Goal: Task Accomplishment & Management: Complete application form

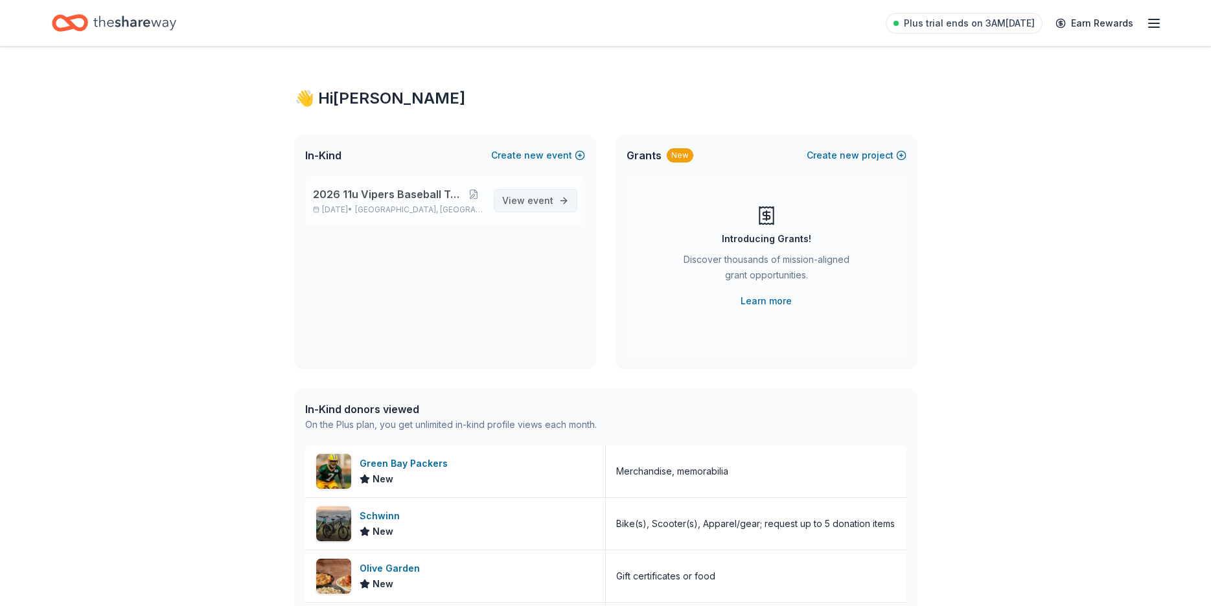
click at [523, 197] on span "View event" at bounding box center [527, 201] width 51 height 16
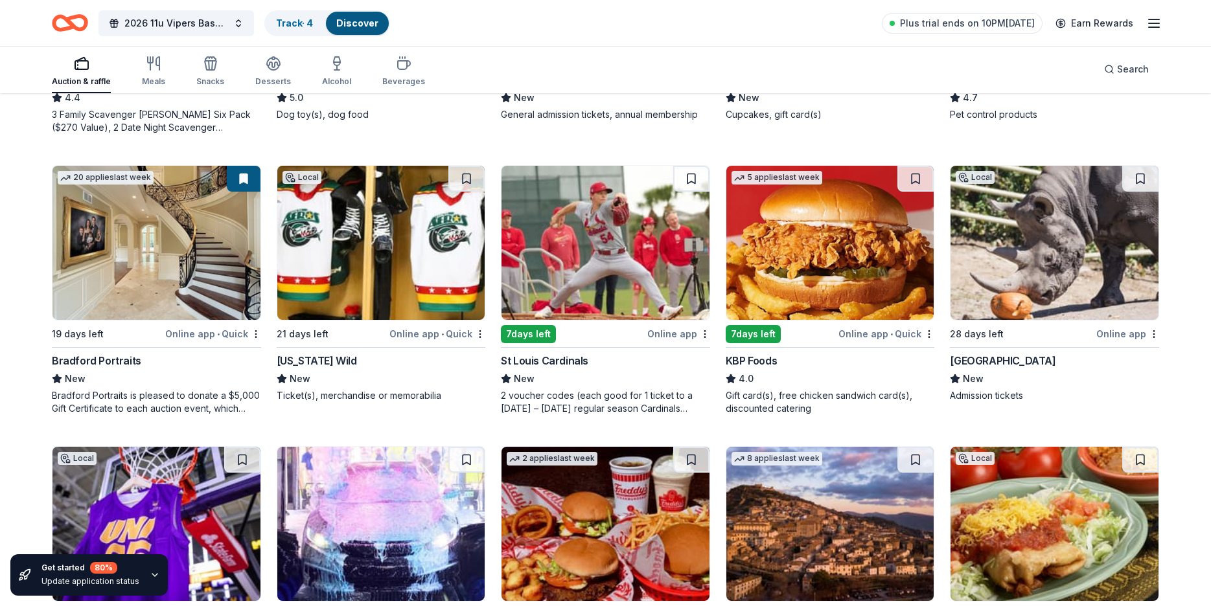
scroll to position [1205, 0]
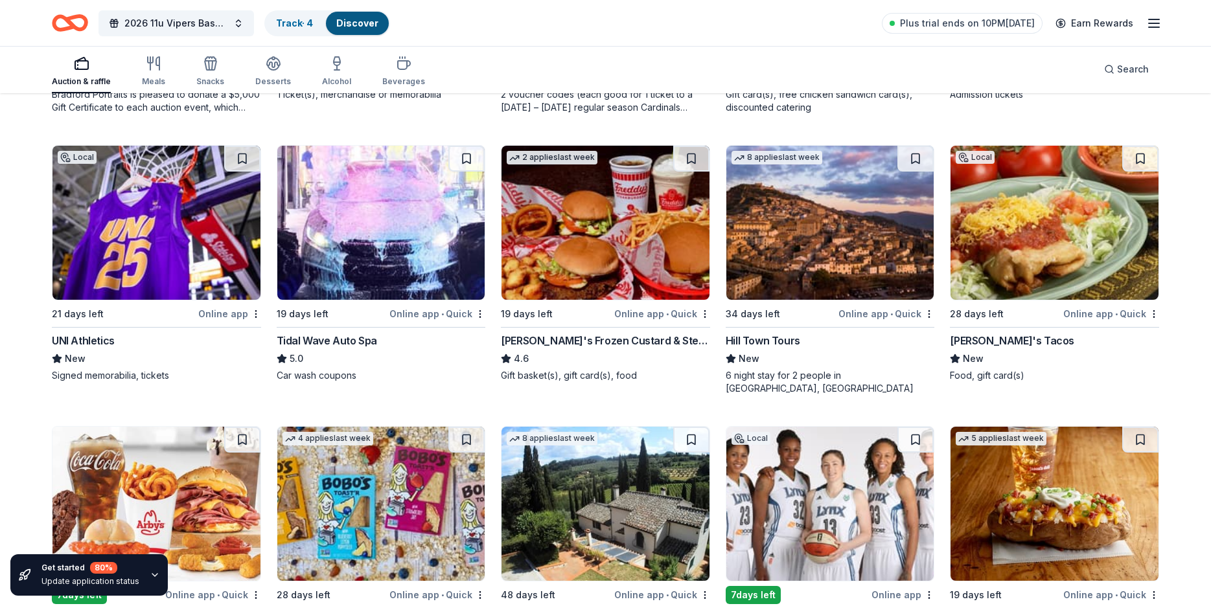
click at [589, 222] on img at bounding box center [605, 223] width 208 height 154
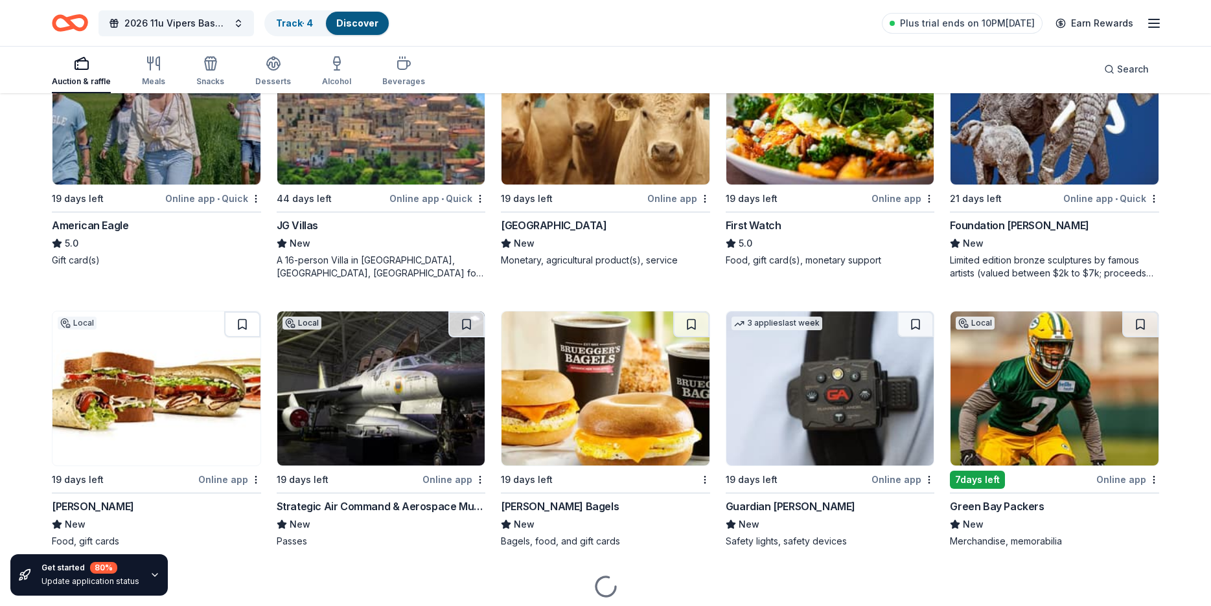
scroll to position [1884, 0]
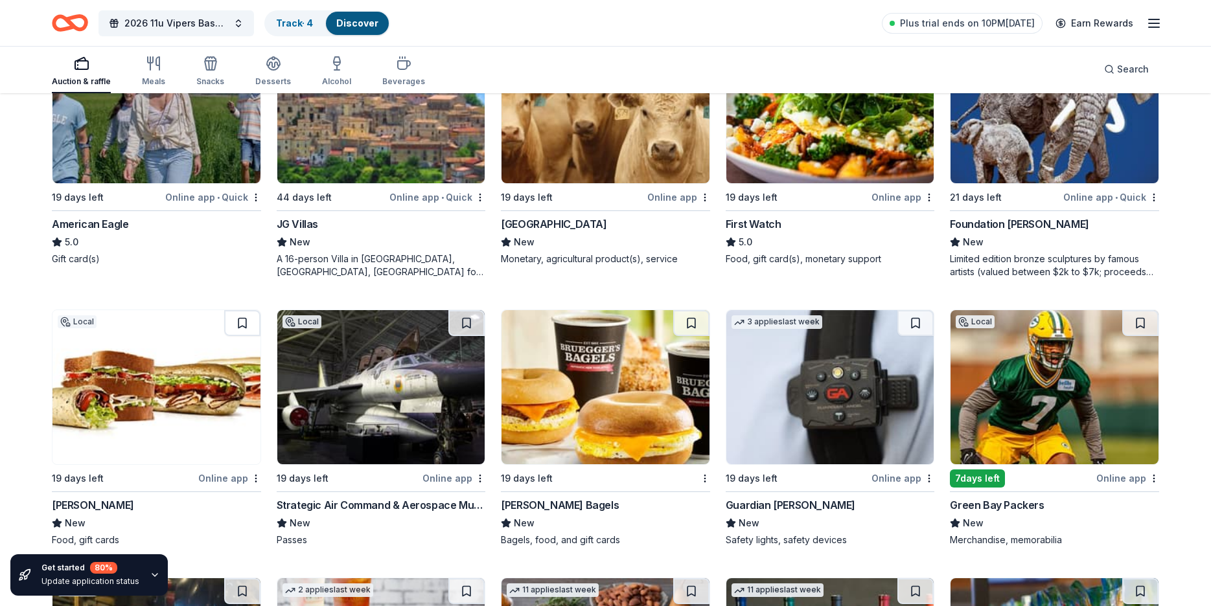
click at [595, 394] on img at bounding box center [605, 387] width 208 height 154
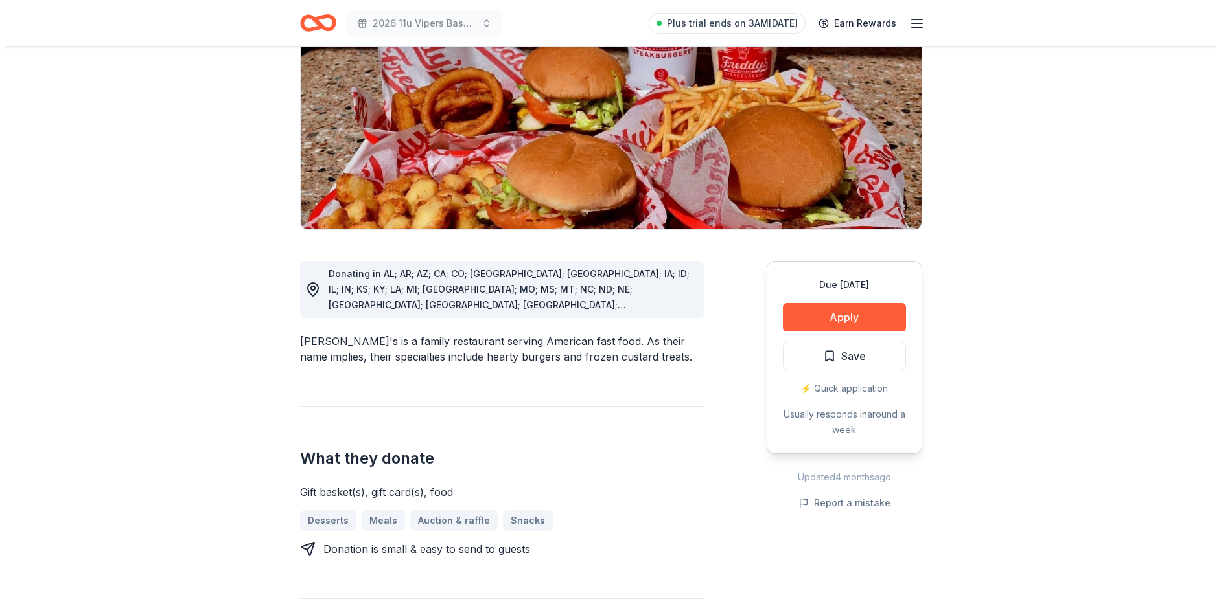
scroll to position [194, 0]
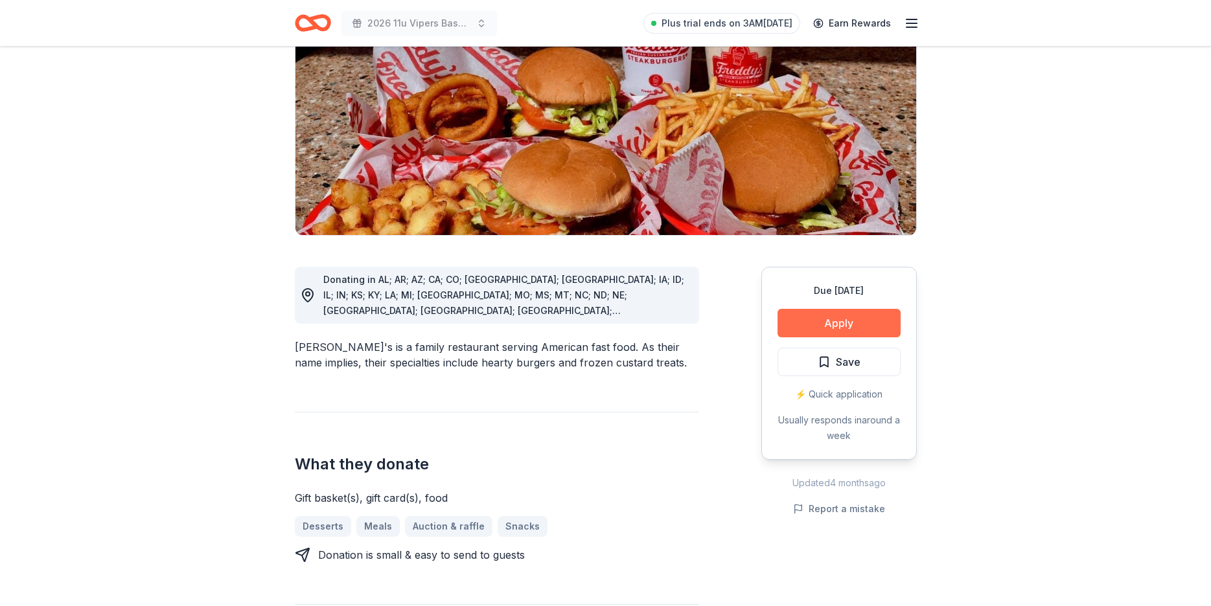
click at [851, 309] on button "Apply" at bounding box center [838, 323] width 123 height 29
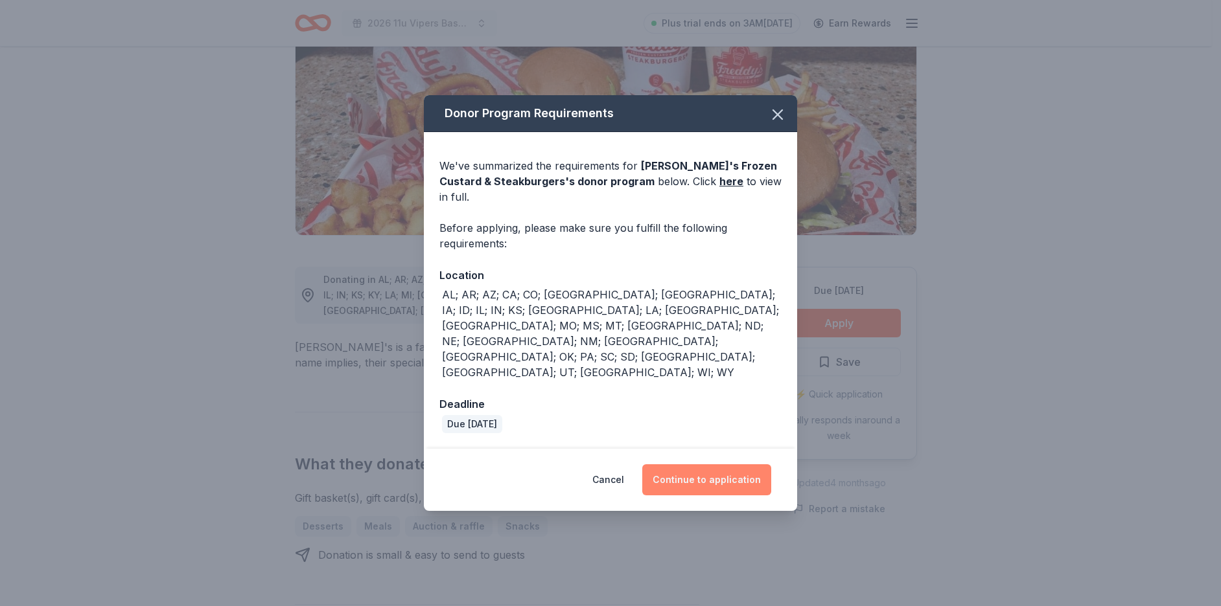
click at [756, 464] on button "Continue to application" at bounding box center [706, 479] width 129 height 31
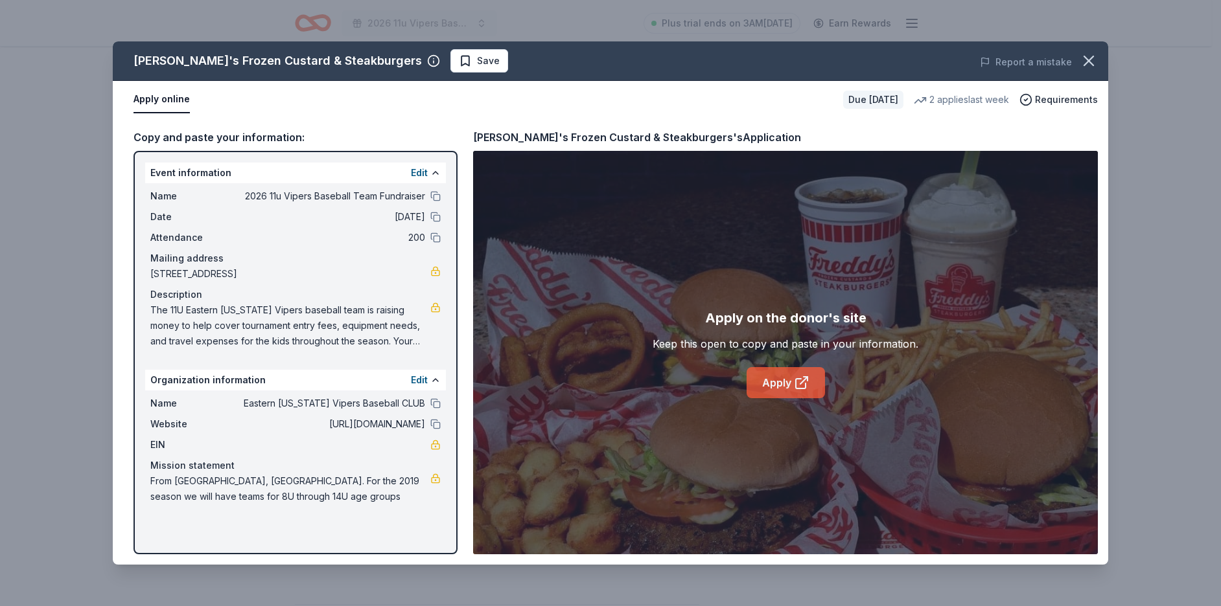
click at [778, 384] on link "Apply" at bounding box center [785, 382] width 78 height 31
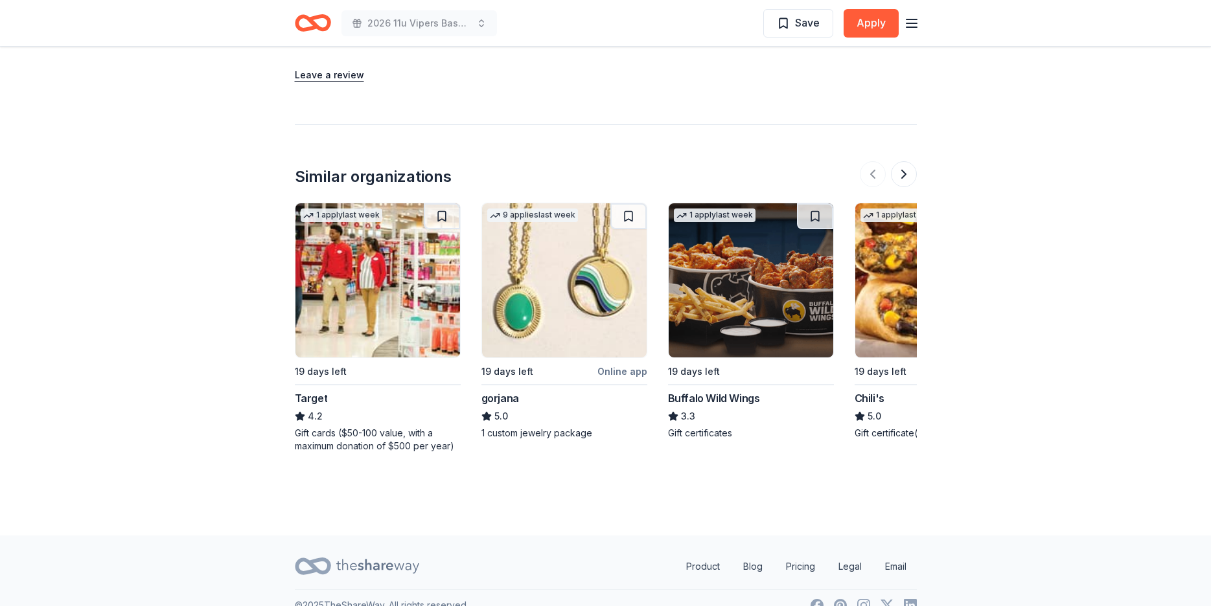
scroll to position [1147, 0]
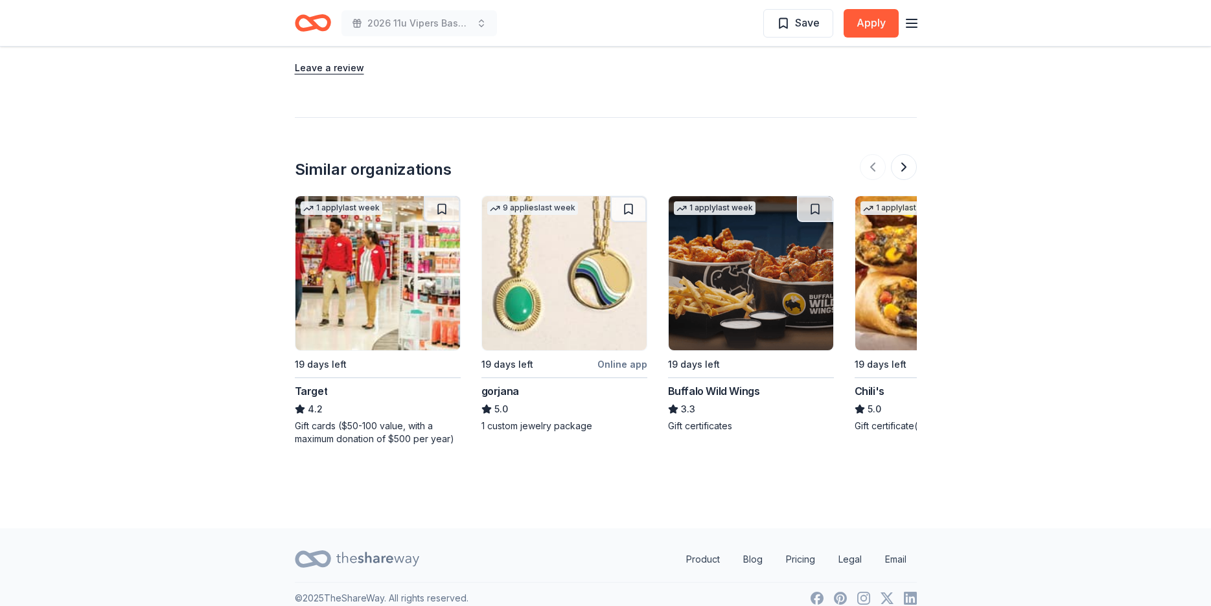
click at [318, 20] on icon "Home" at bounding box center [313, 23] width 36 height 30
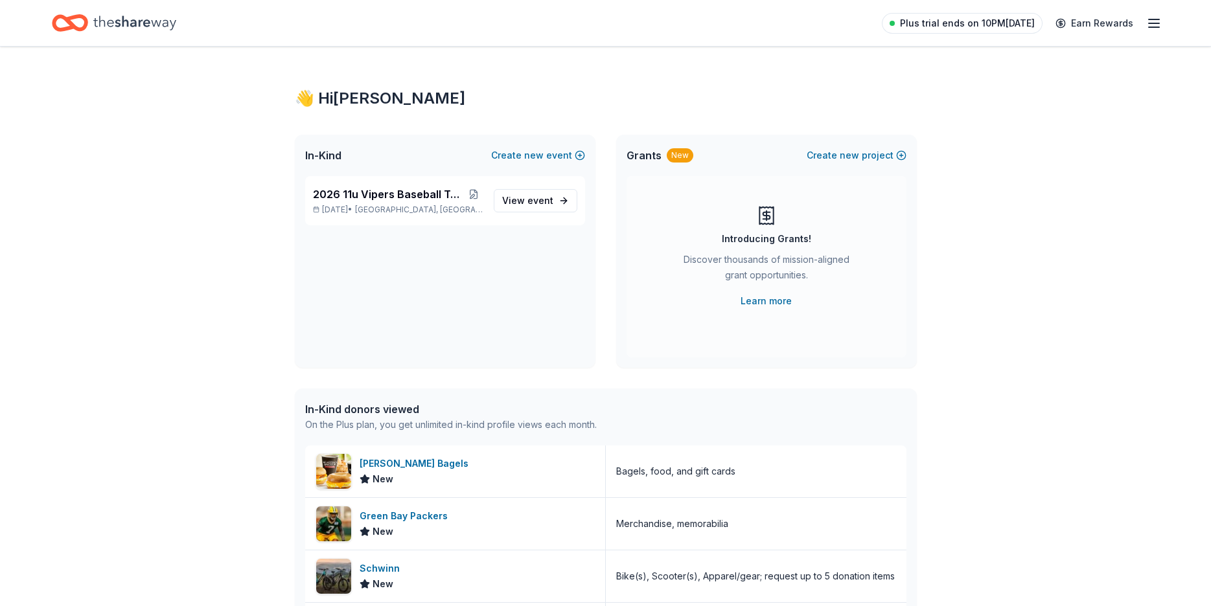
click at [972, 25] on span "Plus trial ends on 10PM, 10/18" at bounding box center [967, 24] width 135 height 16
click at [944, 27] on span "Plus trial ends on 10PM, 10/18" at bounding box center [967, 24] width 135 height 16
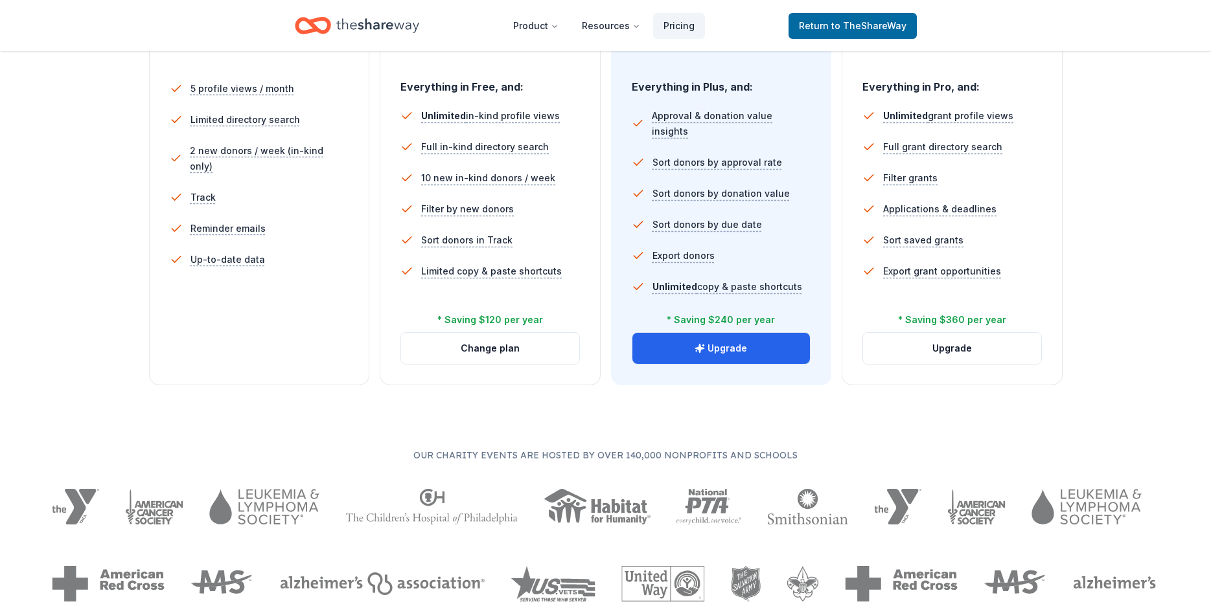
scroll to position [266, 0]
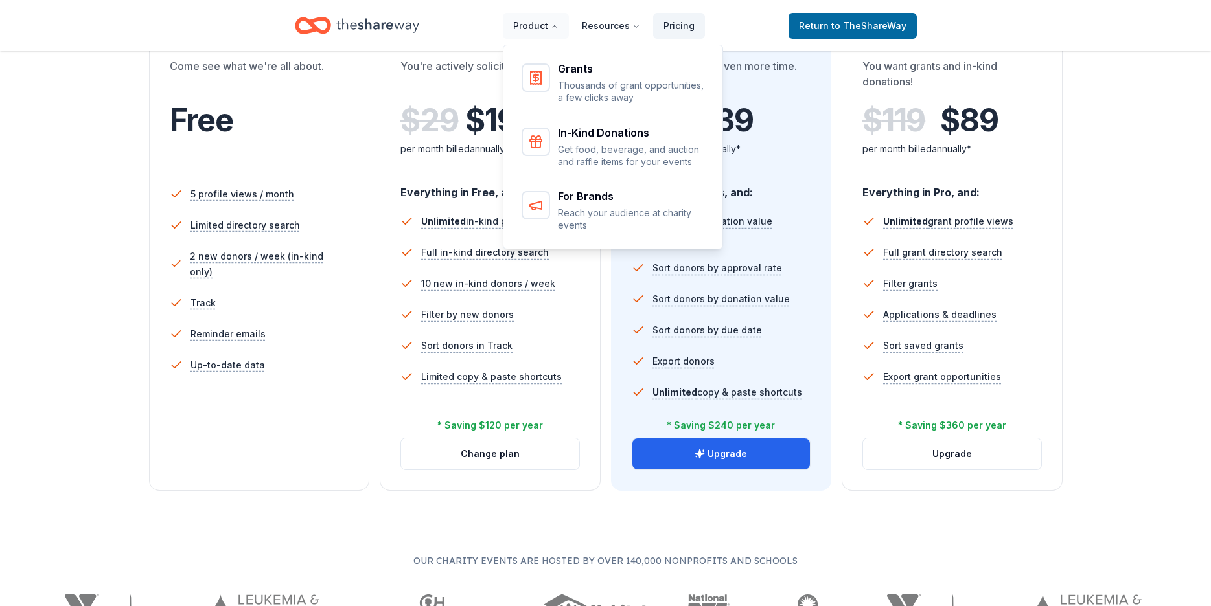
click at [550, 23] on button "Product" at bounding box center [536, 26] width 66 height 26
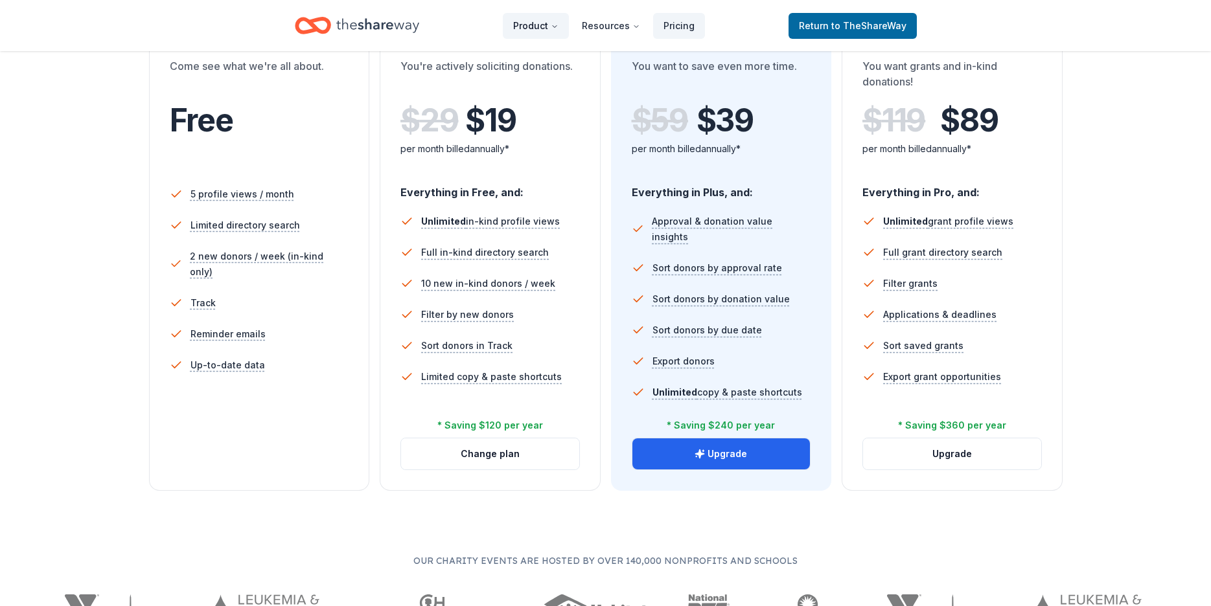
click at [551, 27] on button "Product" at bounding box center [536, 26] width 66 height 26
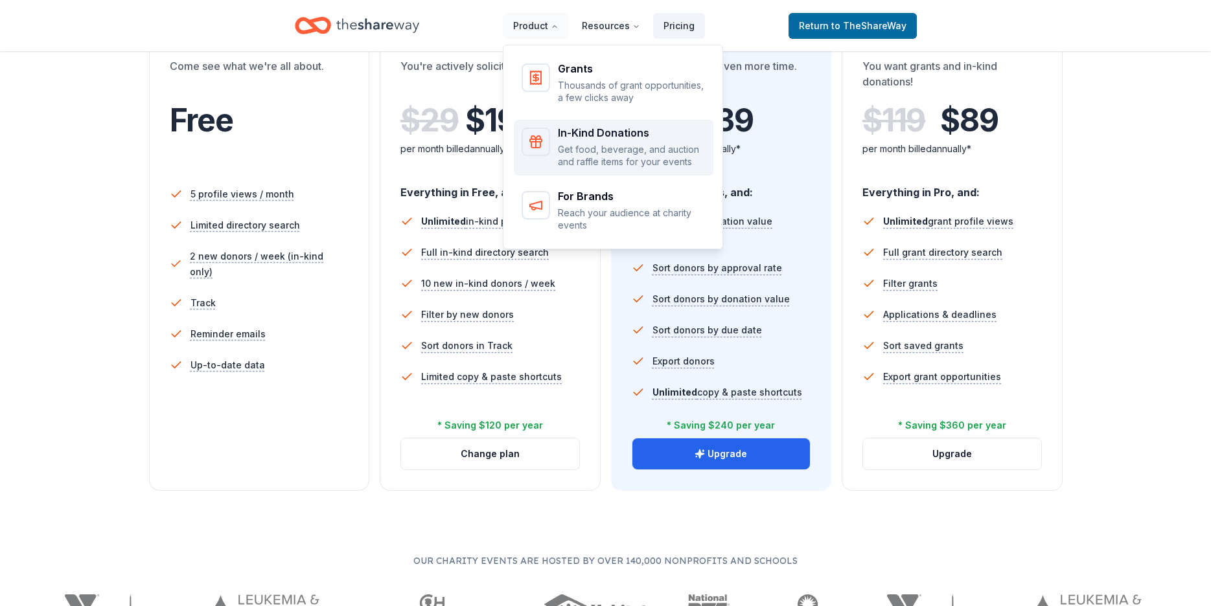
click at [575, 128] on div "In-Kind Donations" at bounding box center [632, 133] width 148 height 10
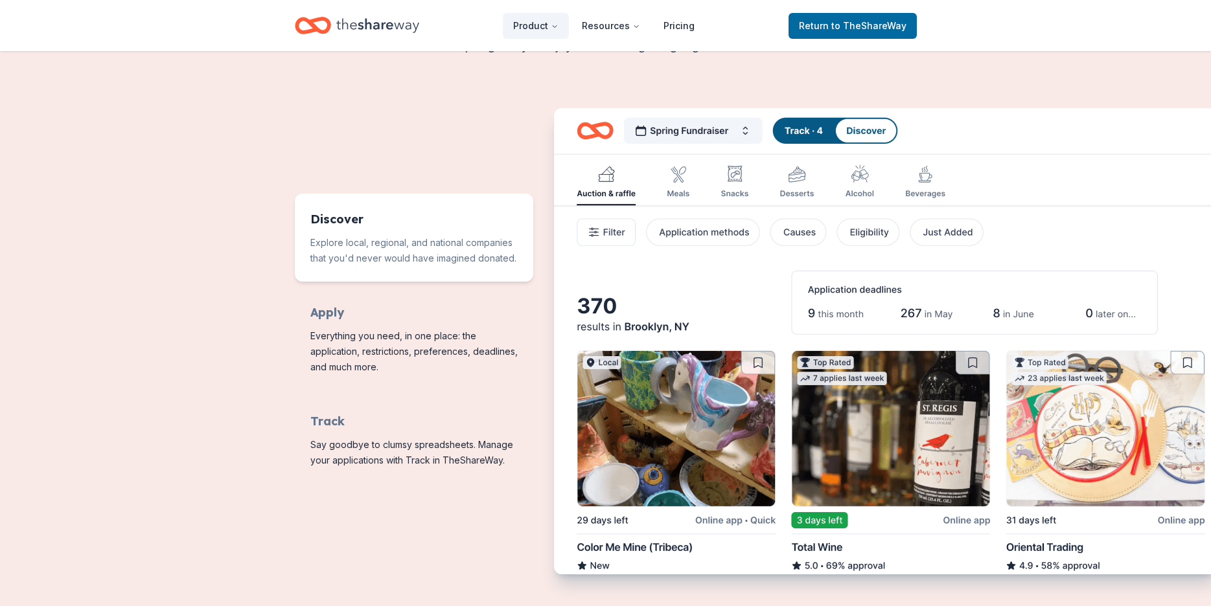
scroll to position [453, 0]
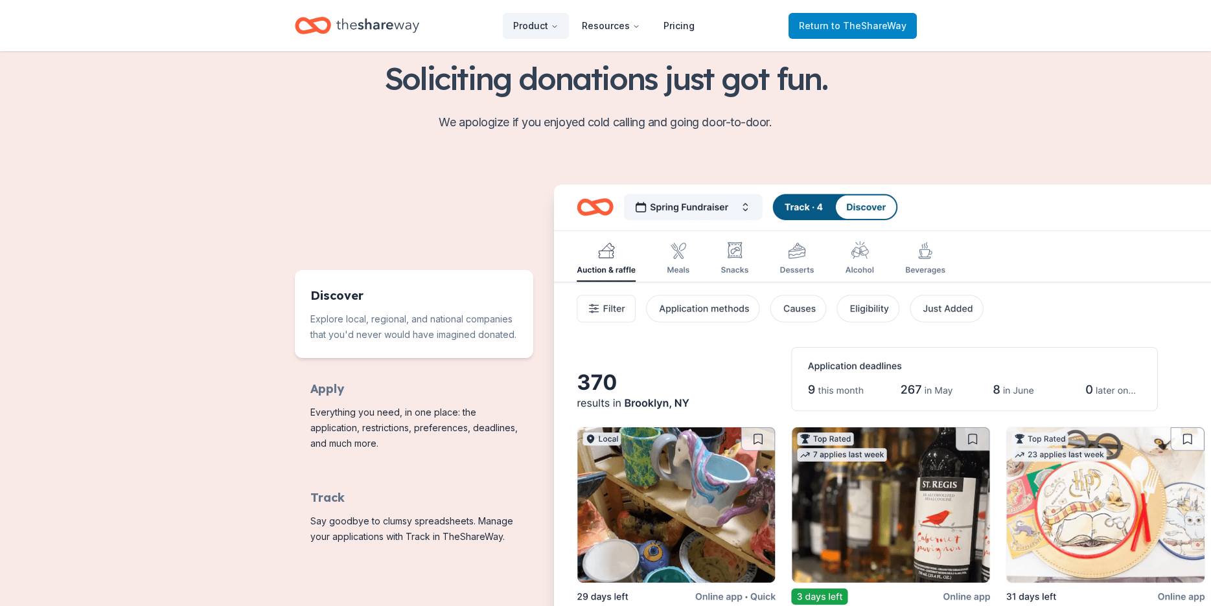
click at [877, 20] on span "to TheShareWay" at bounding box center [868, 25] width 75 height 11
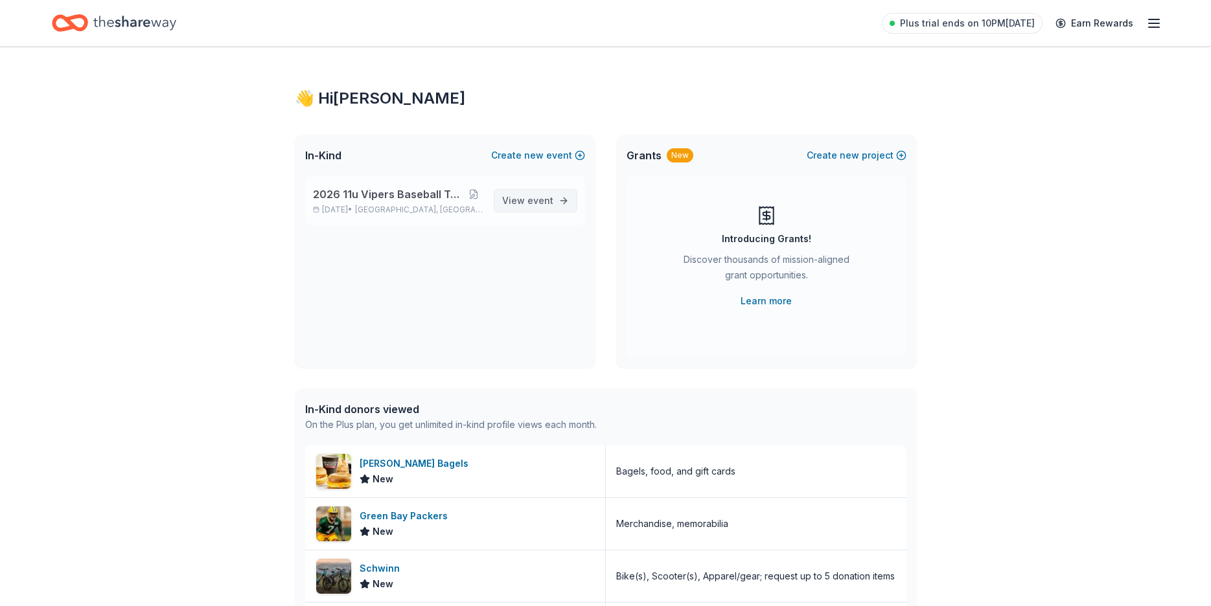
click at [540, 194] on span "View event" at bounding box center [527, 201] width 51 height 16
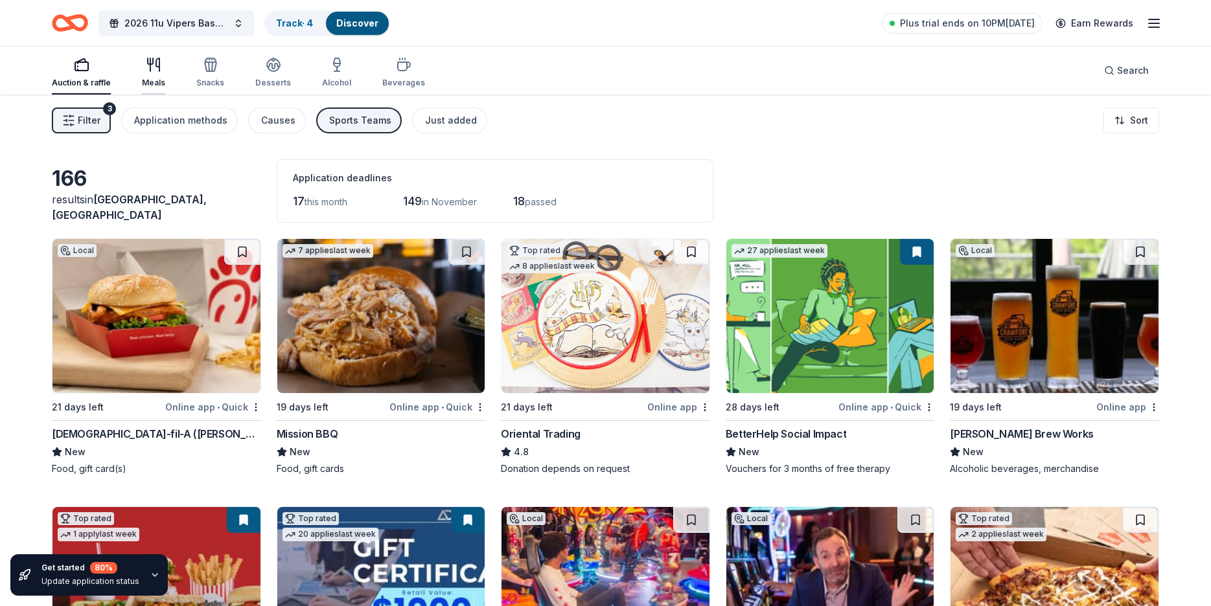
click at [154, 67] on icon "button" at bounding box center [154, 65] width 16 height 16
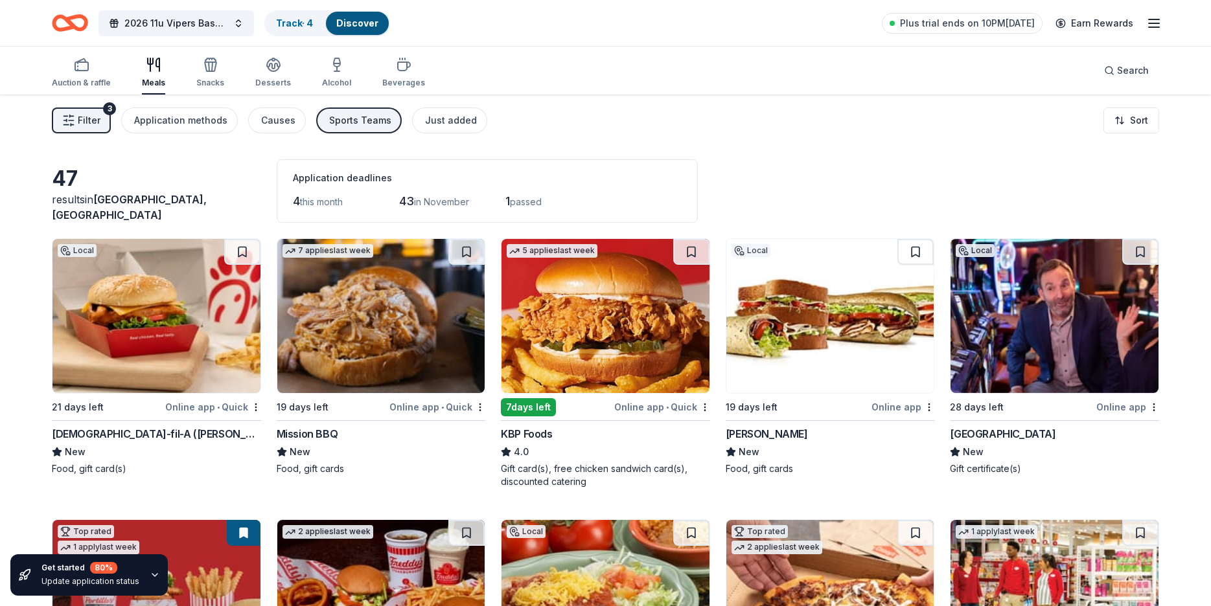
click at [93, 122] on span "Filter" at bounding box center [89, 121] width 23 height 16
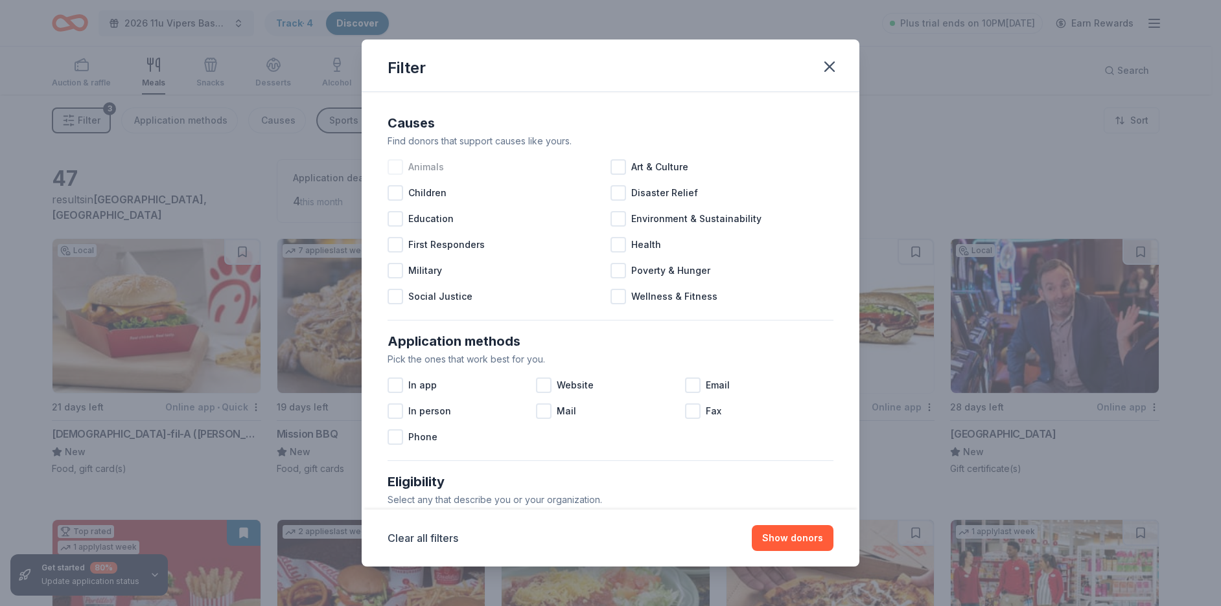
click at [417, 167] on span "Animals" at bounding box center [426, 167] width 36 height 16
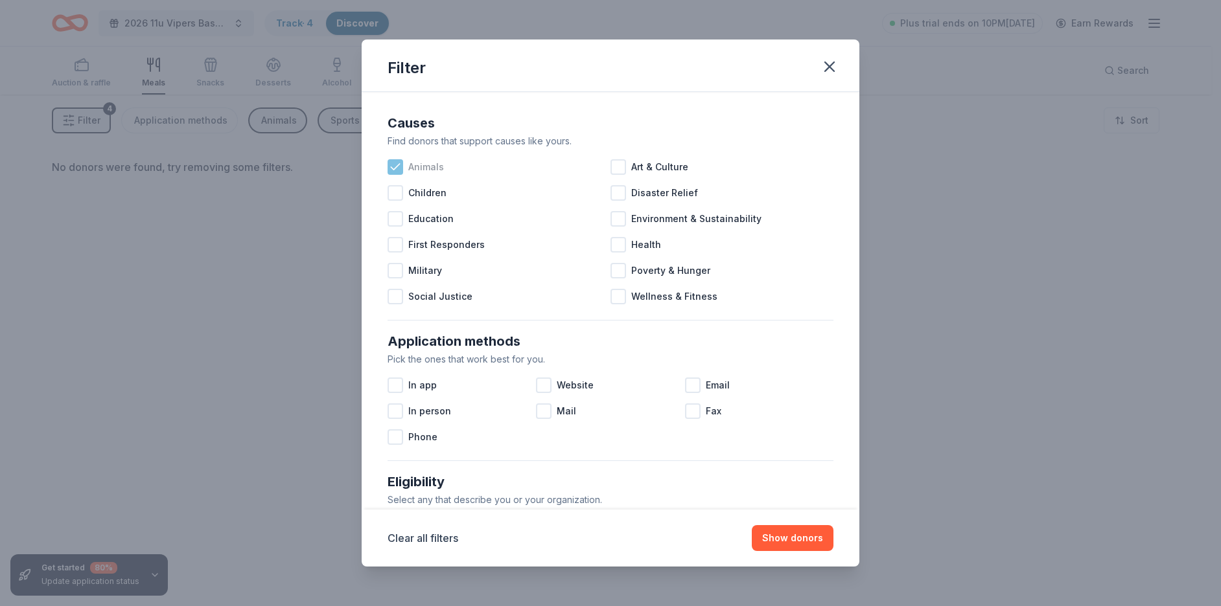
click at [425, 162] on span "Animals" at bounding box center [426, 167] width 36 height 16
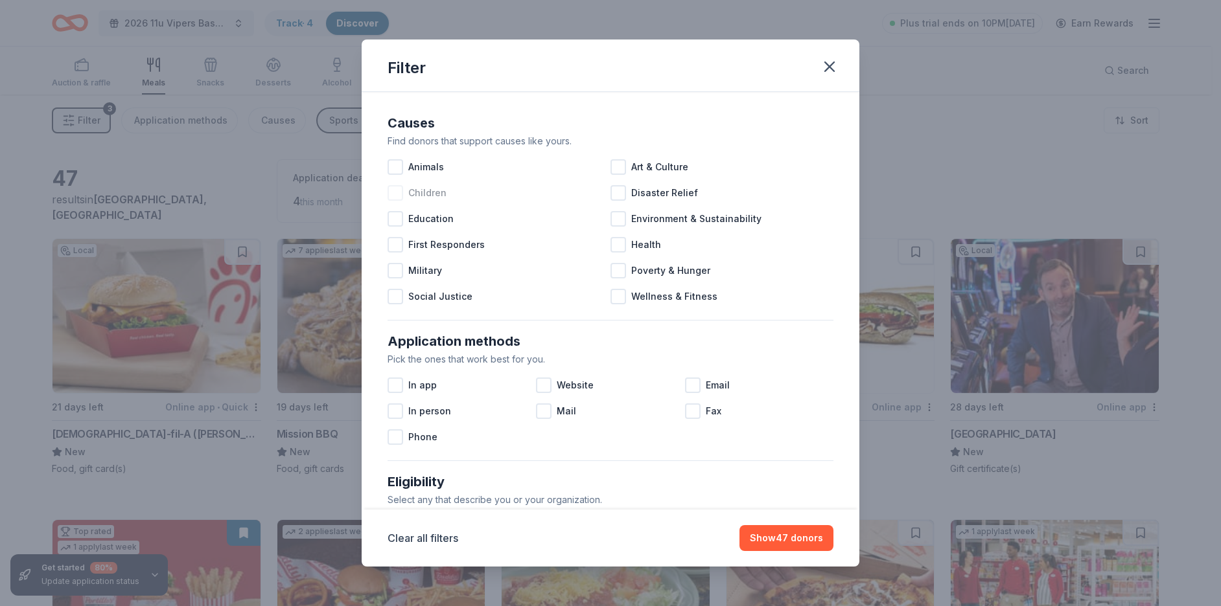
click at [424, 192] on span "Children" at bounding box center [427, 193] width 38 height 16
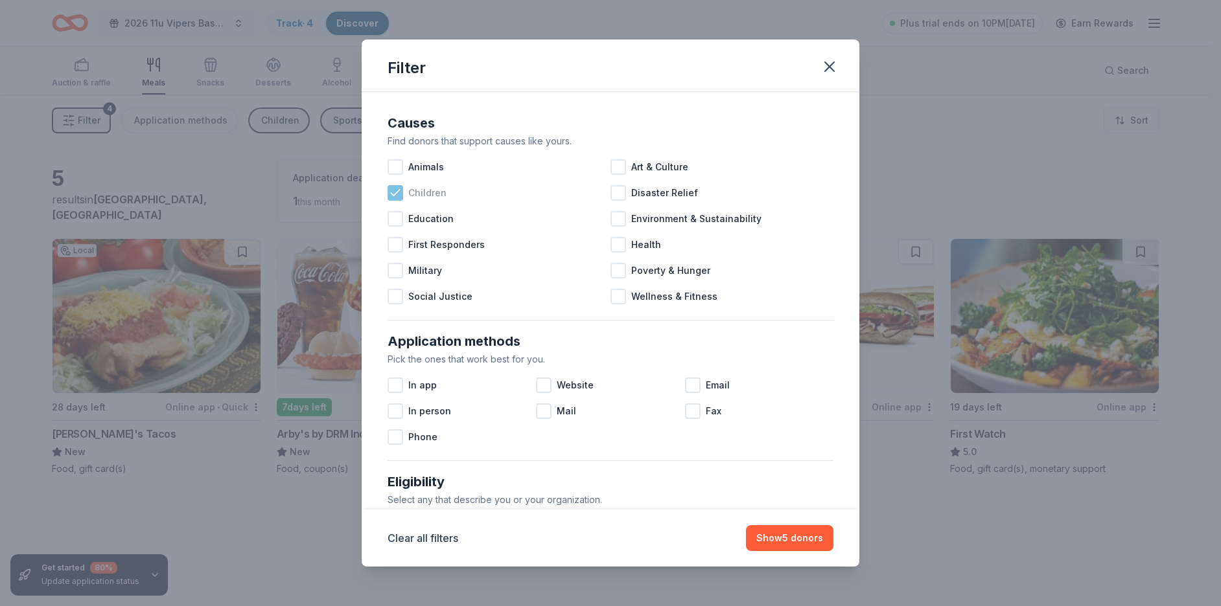
click at [440, 196] on span "Children" at bounding box center [427, 193] width 38 height 16
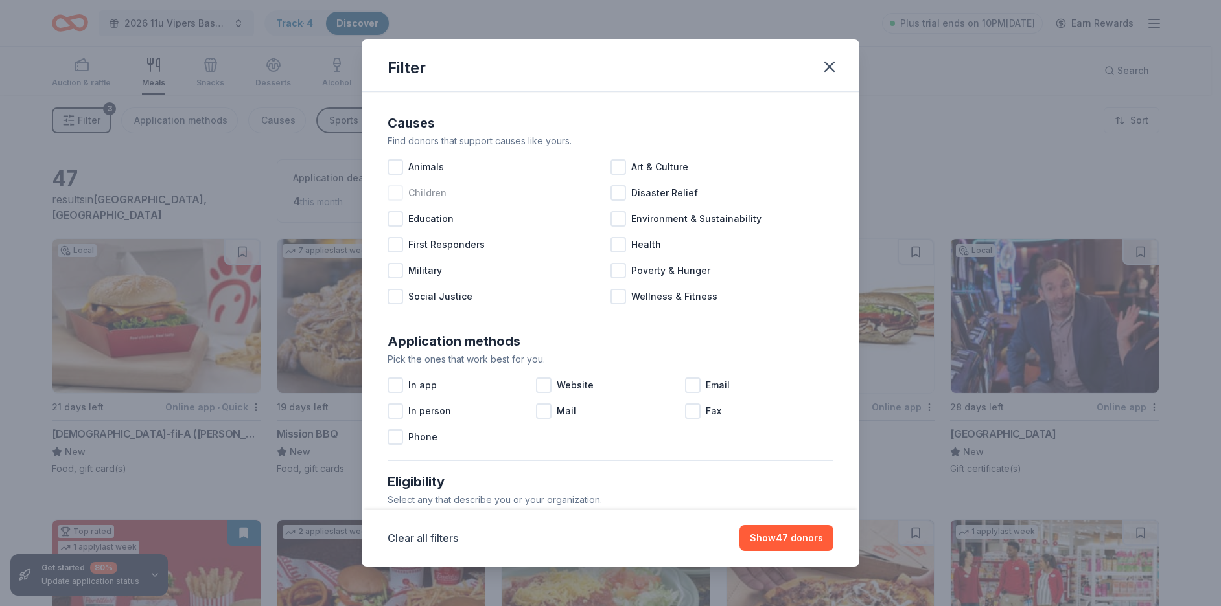
click at [434, 190] on span "Children" at bounding box center [427, 193] width 38 height 16
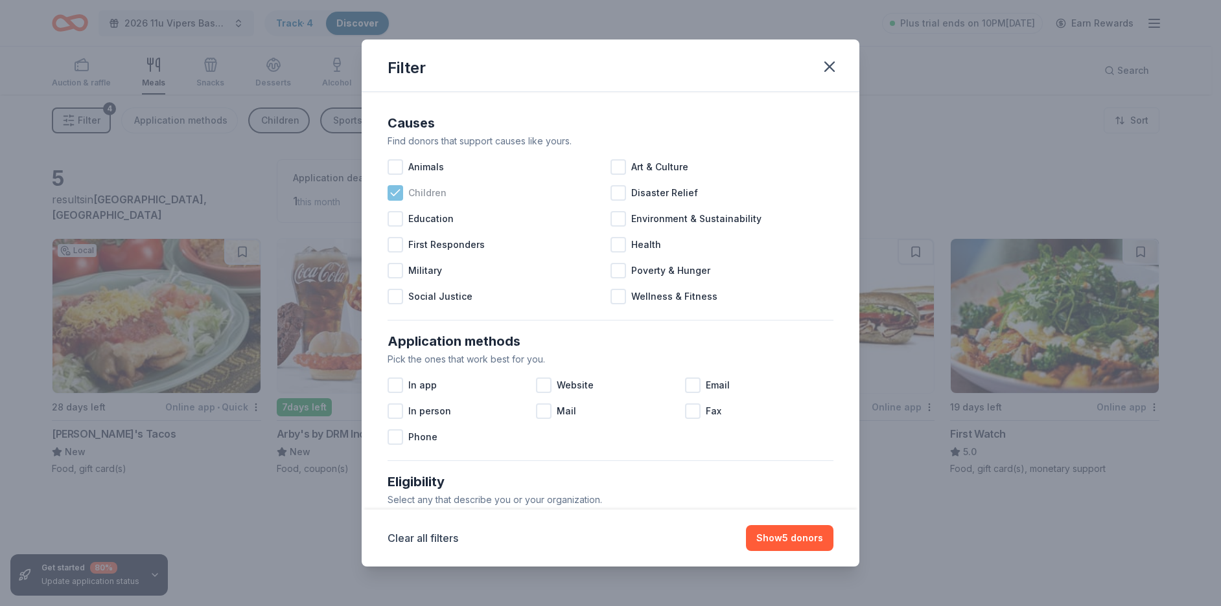
click at [434, 190] on span "Children" at bounding box center [427, 193] width 38 height 16
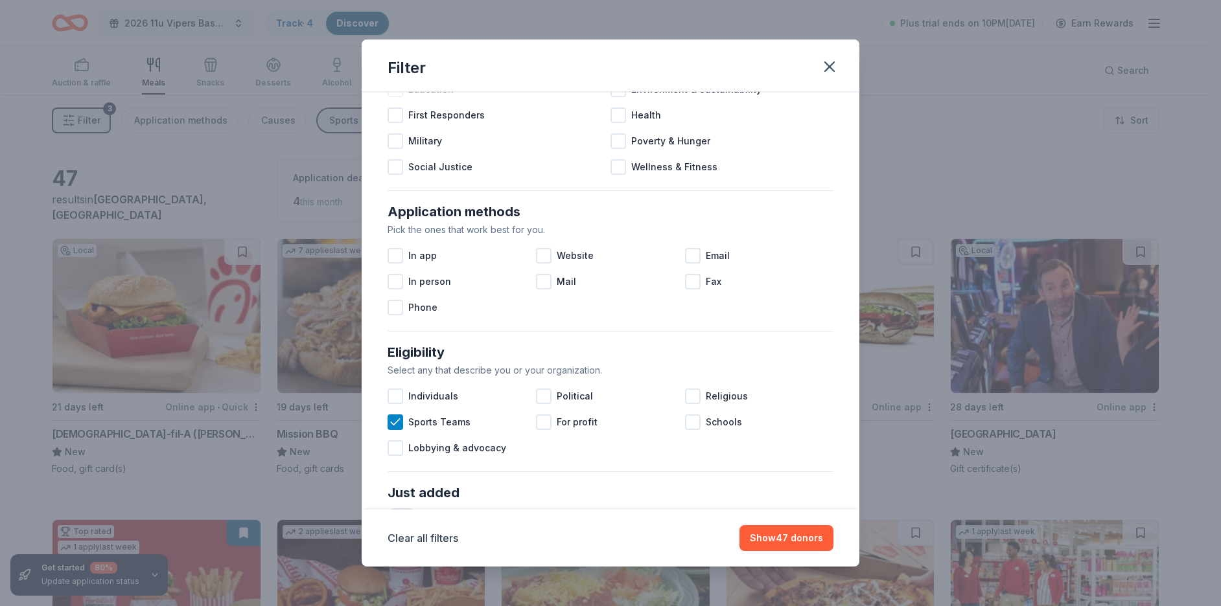
scroll to position [194, 0]
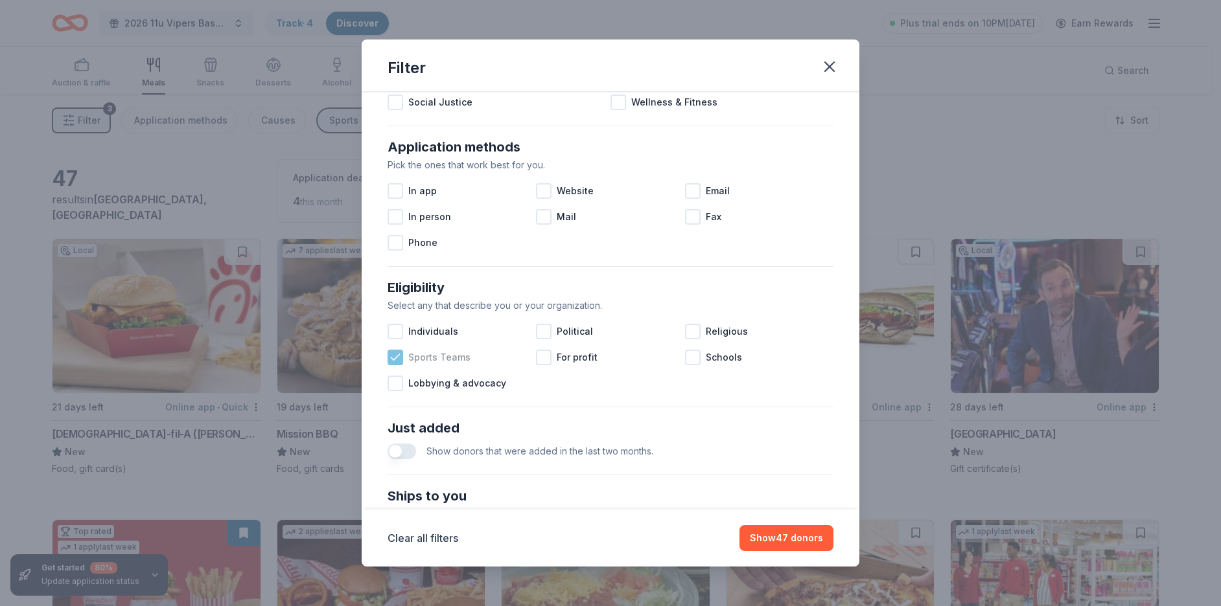
click at [440, 363] on span "Sports Teams" at bounding box center [439, 358] width 62 height 16
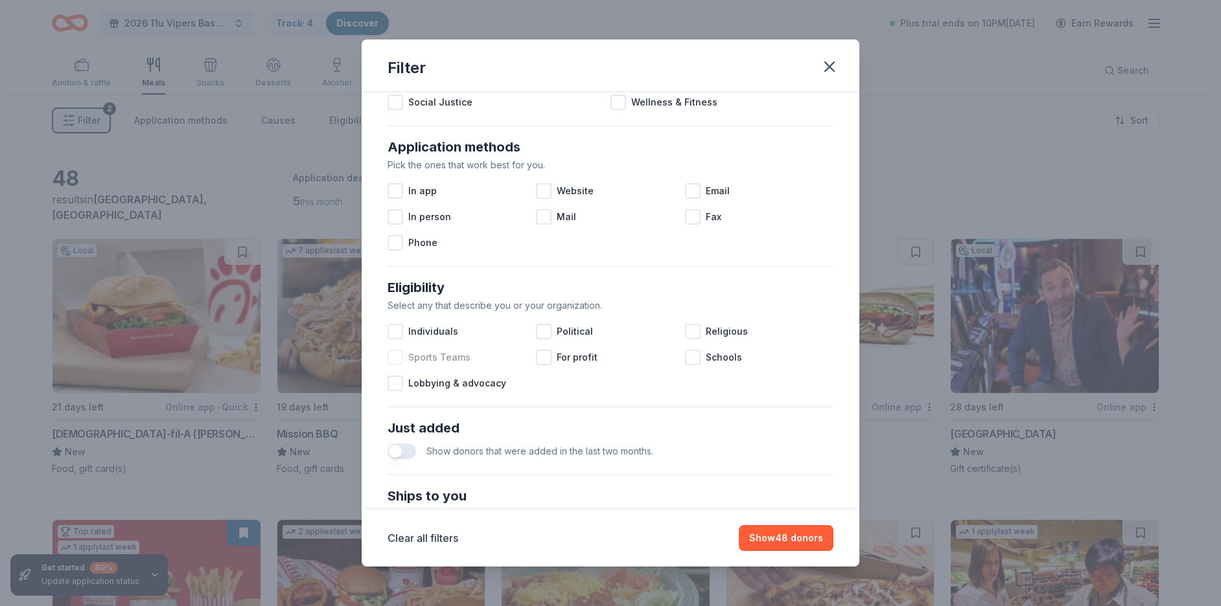
click at [439, 355] on span "Sports Teams" at bounding box center [439, 358] width 62 height 16
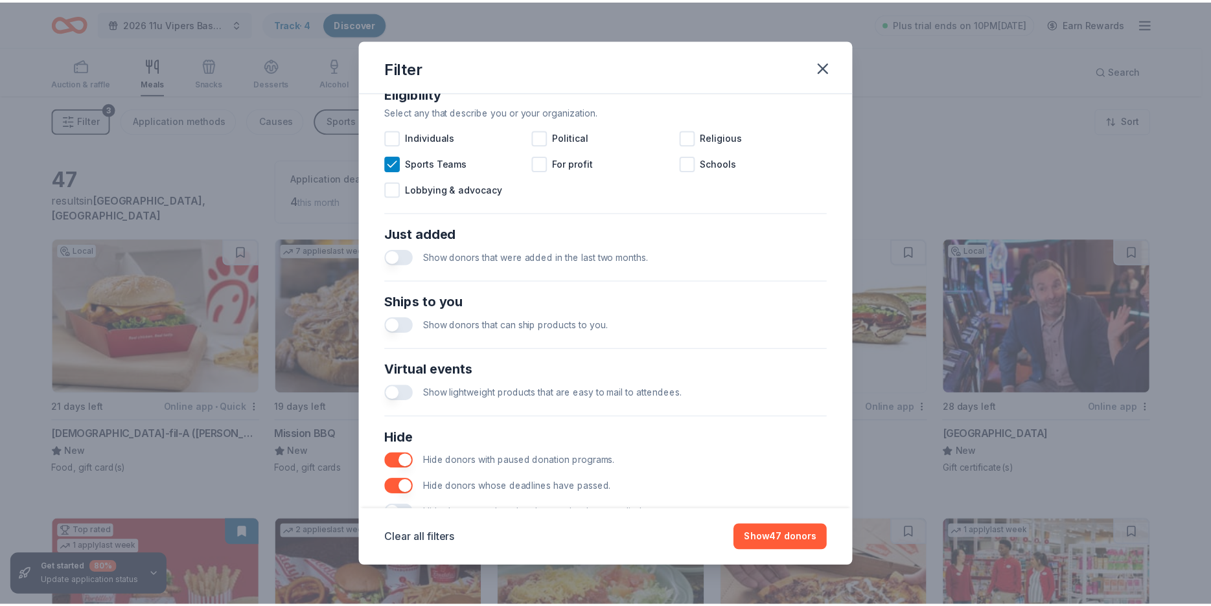
scroll to position [436, 0]
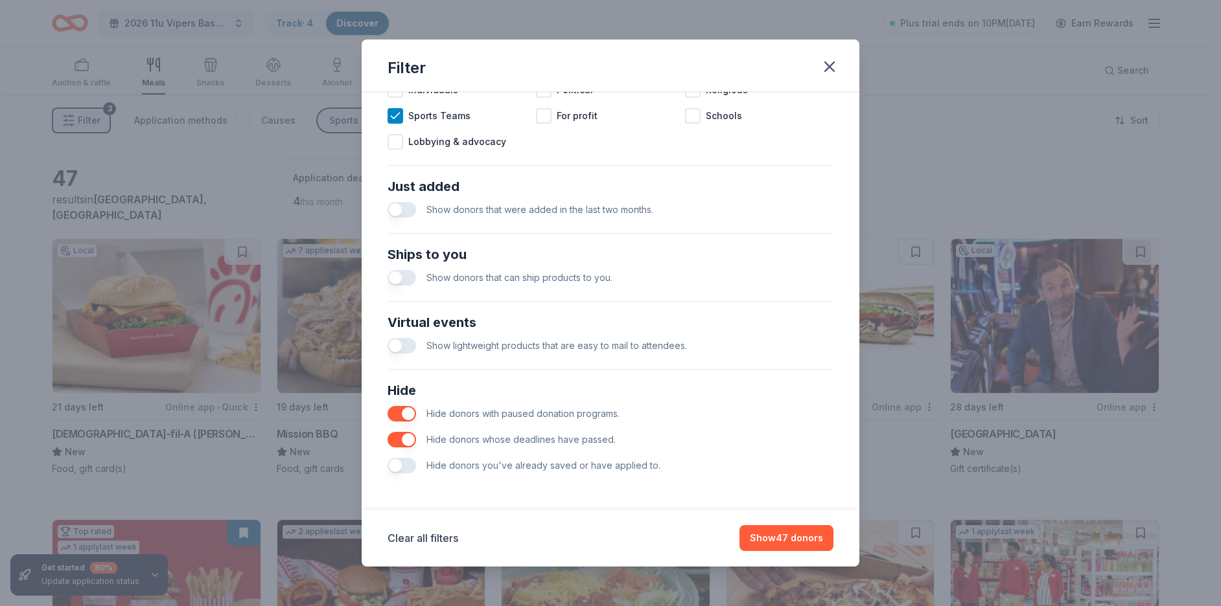
click at [410, 461] on button "button" at bounding box center [401, 466] width 29 height 16
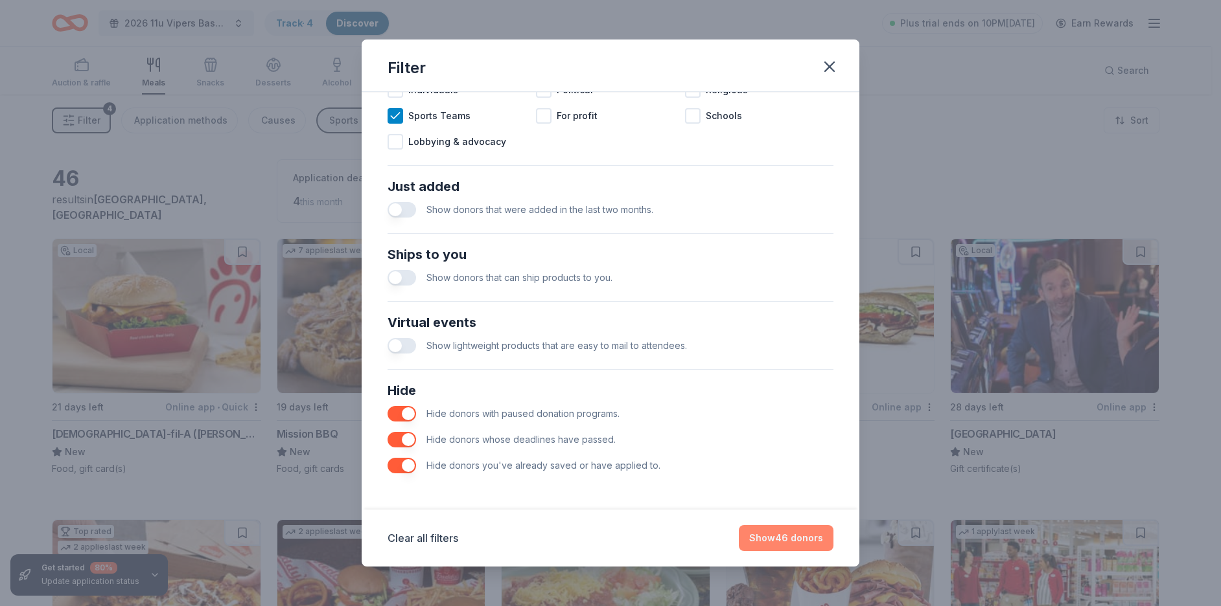
click at [789, 534] on button "Show 46 donors" at bounding box center [786, 538] width 95 height 26
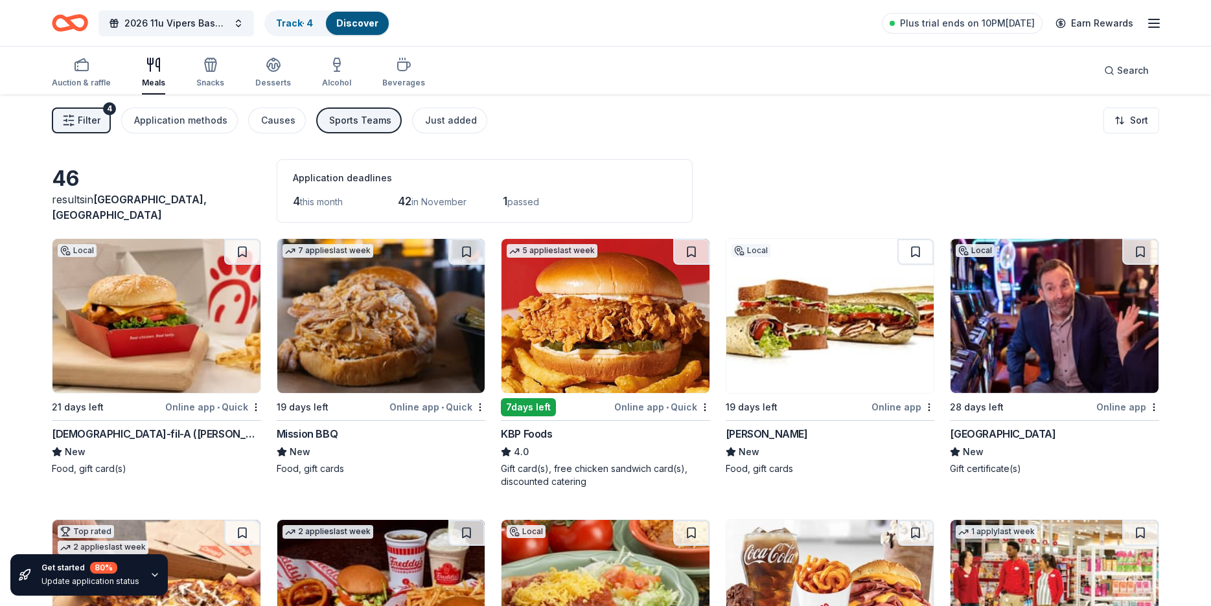
click at [798, 305] on img at bounding box center [830, 316] width 208 height 154
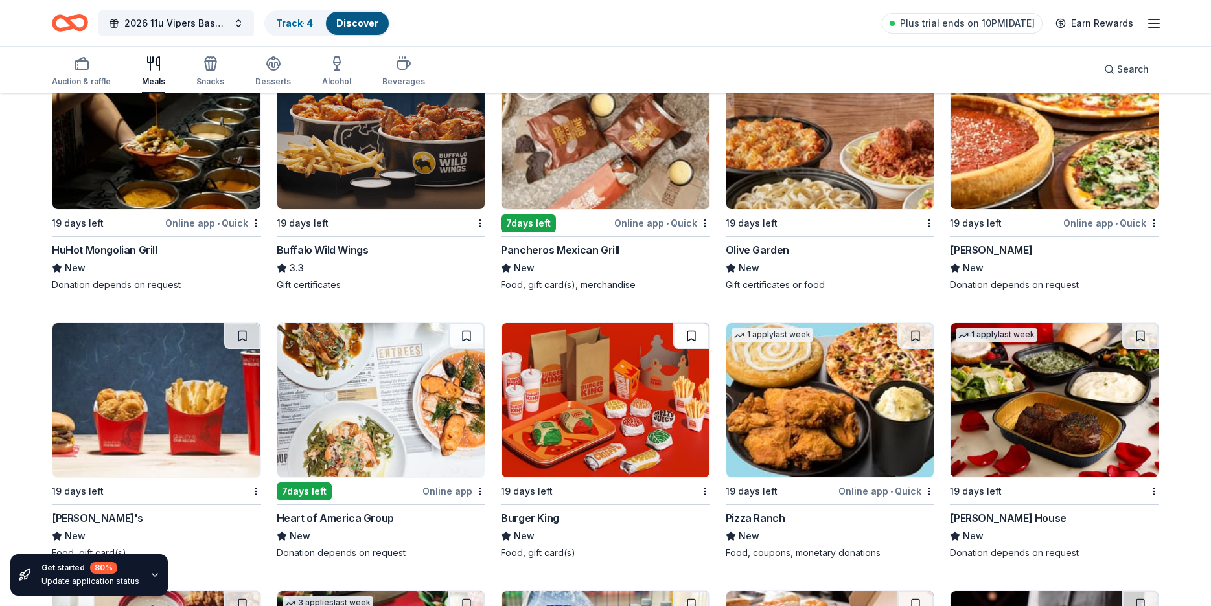
scroll to position [1353, 0]
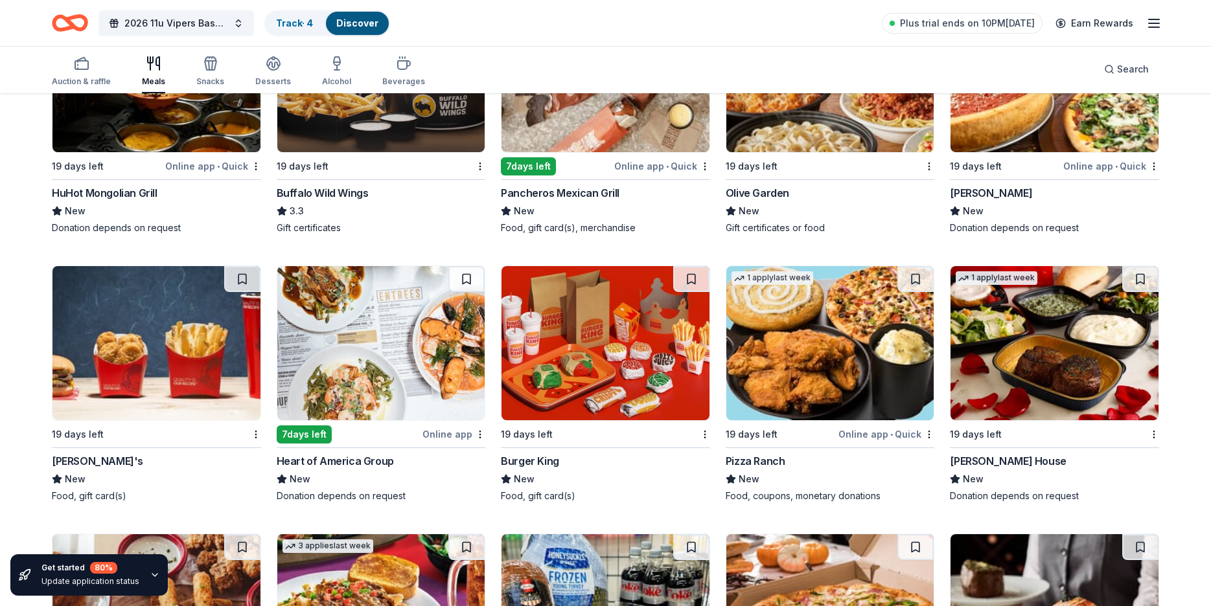
click at [788, 359] on img at bounding box center [830, 343] width 208 height 154
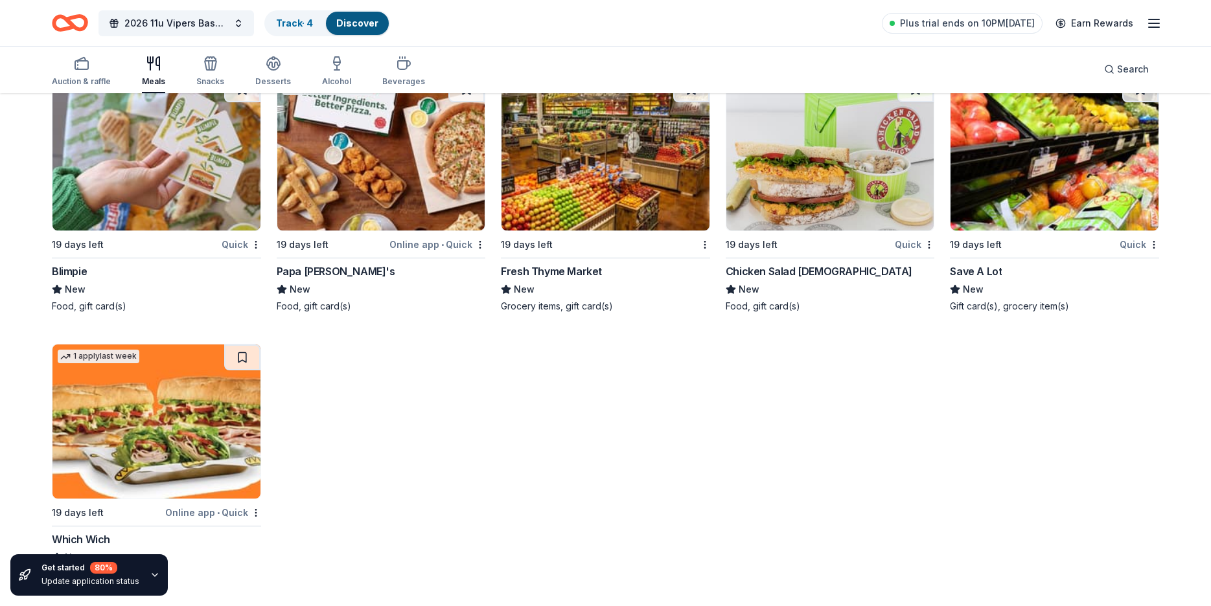
scroll to position [2348, 0]
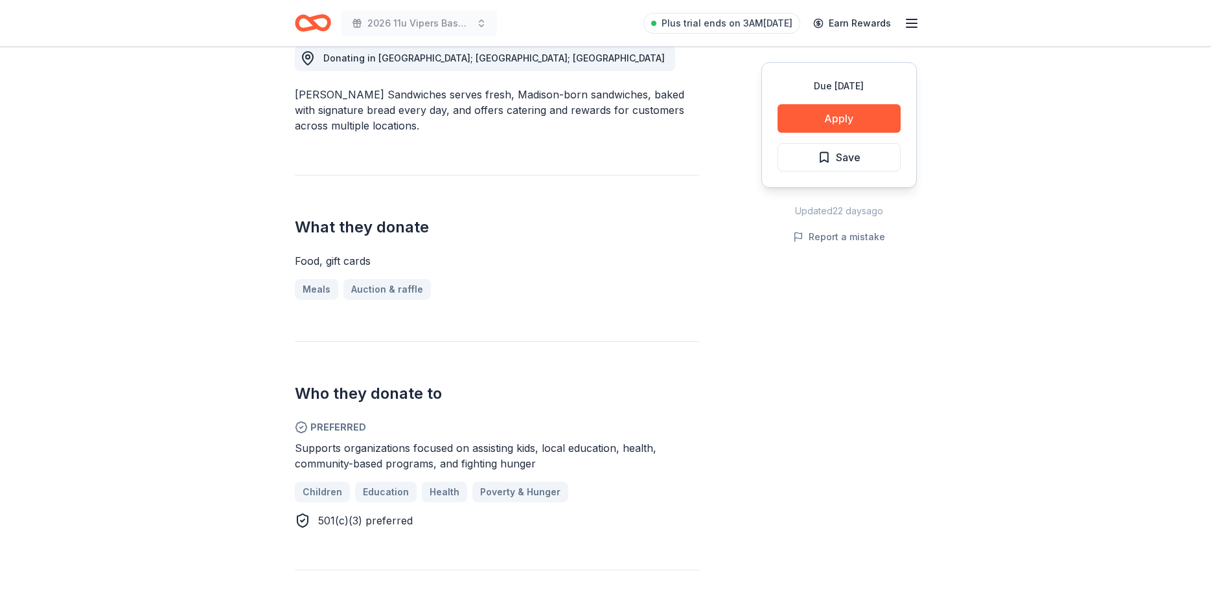
scroll to position [389, 0]
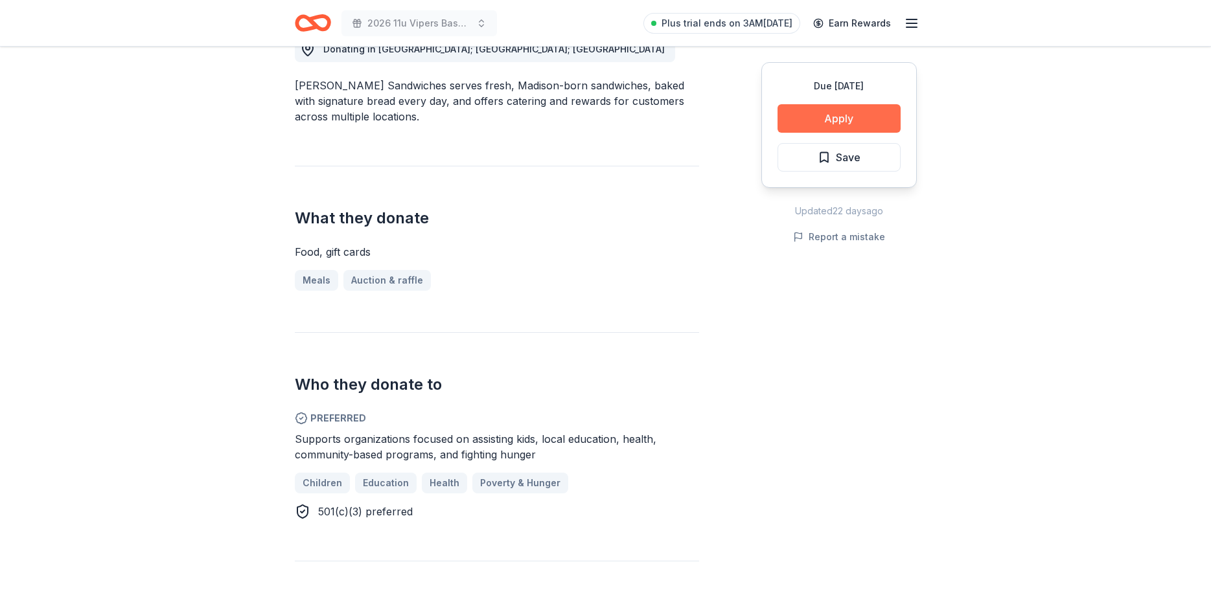
click at [862, 117] on button "Apply" at bounding box center [838, 118] width 123 height 29
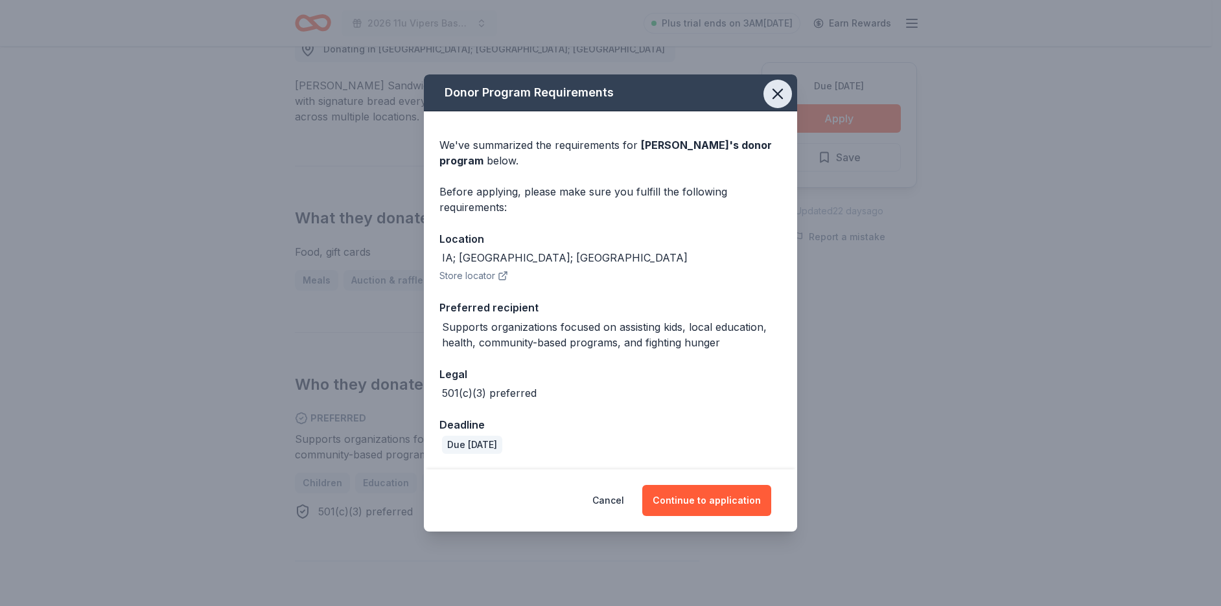
click at [775, 87] on icon "button" at bounding box center [777, 94] width 18 height 18
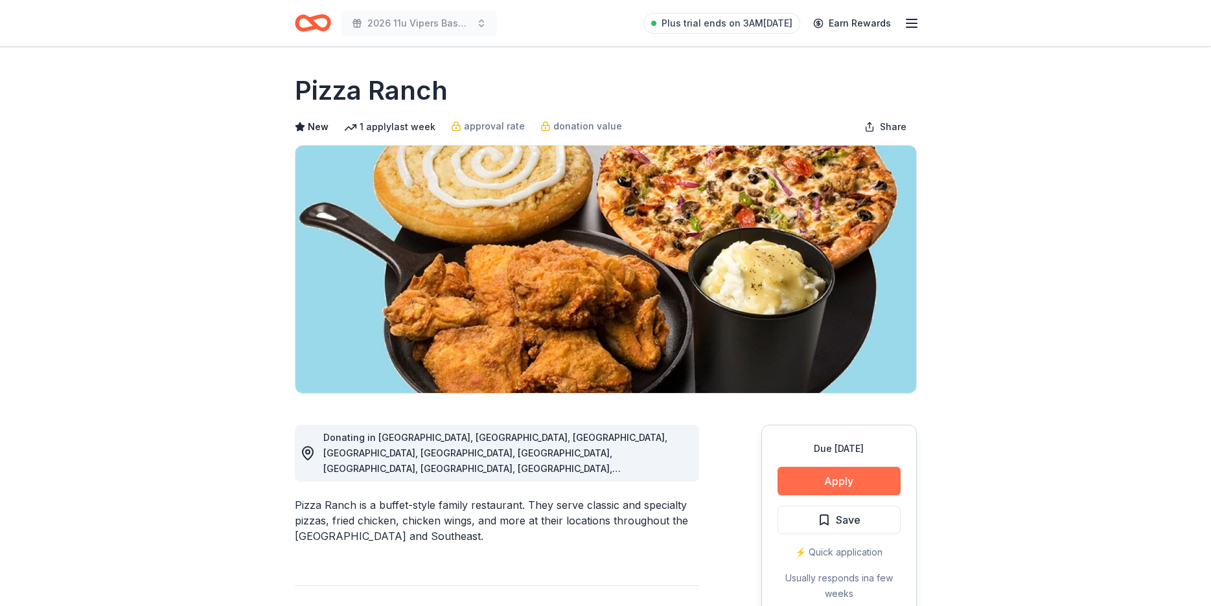
click at [851, 481] on button "Apply" at bounding box center [838, 481] width 123 height 29
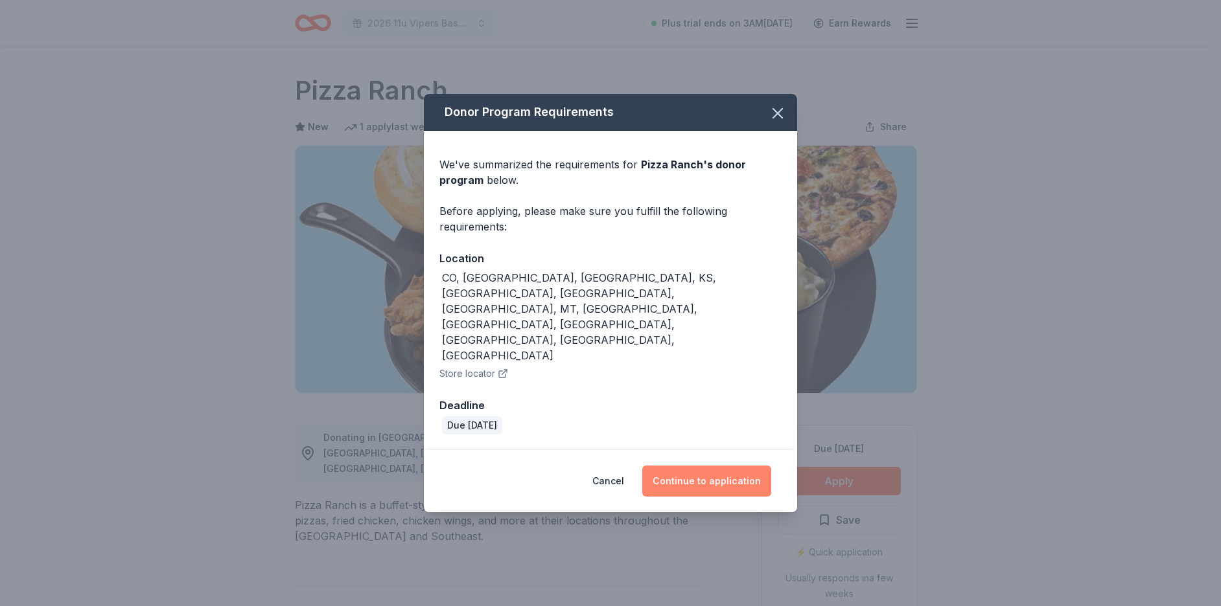
click at [701, 466] on button "Continue to application" at bounding box center [706, 481] width 129 height 31
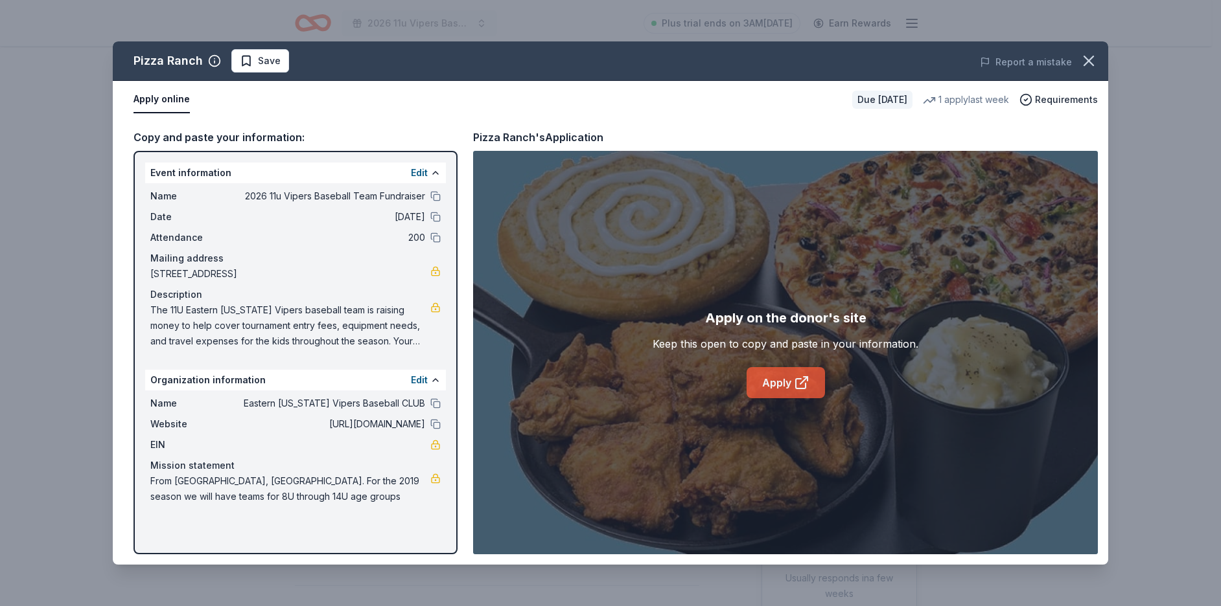
click at [792, 389] on link "Apply" at bounding box center [785, 382] width 78 height 31
click at [1090, 63] on icon "button" at bounding box center [1088, 60] width 9 height 9
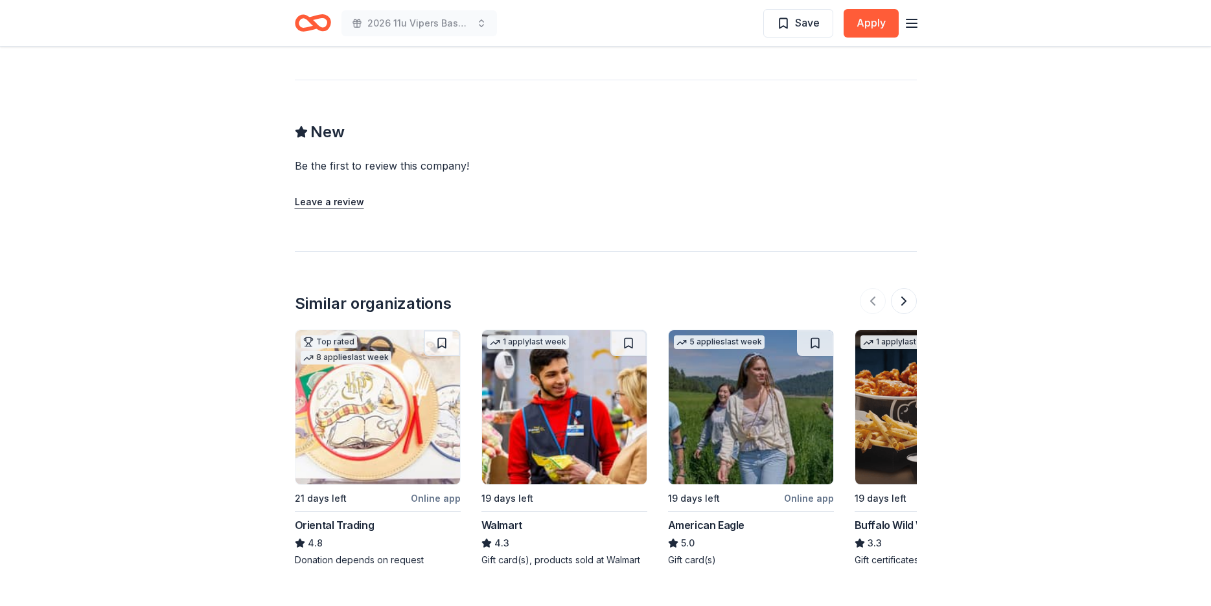
scroll to position [1232, 0]
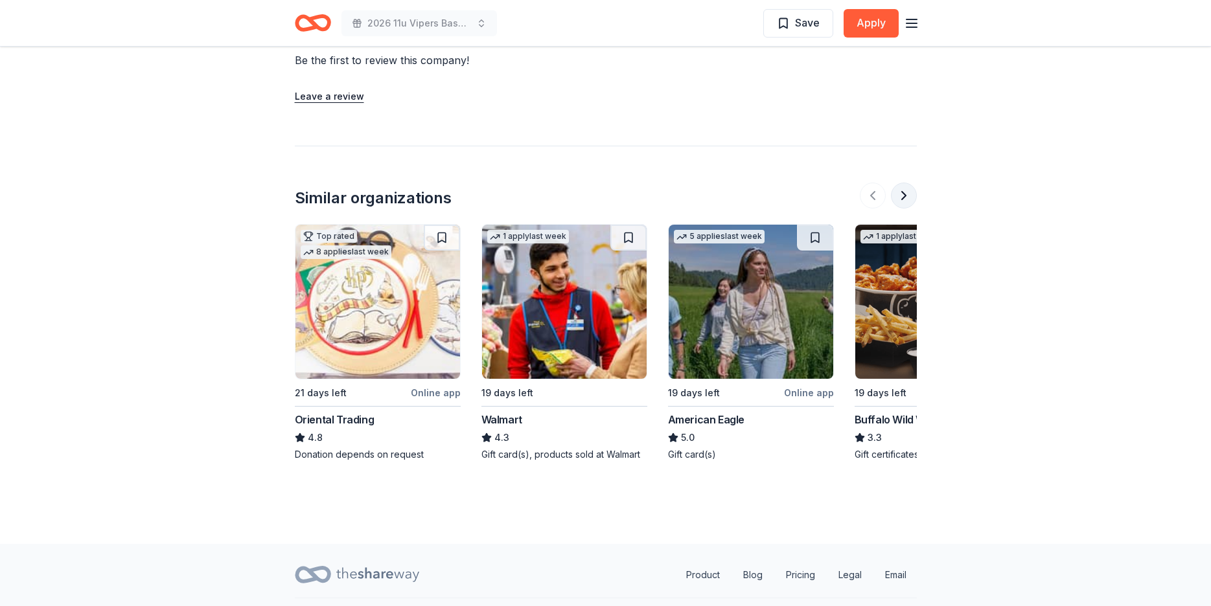
click at [907, 183] on button at bounding box center [904, 196] width 26 height 26
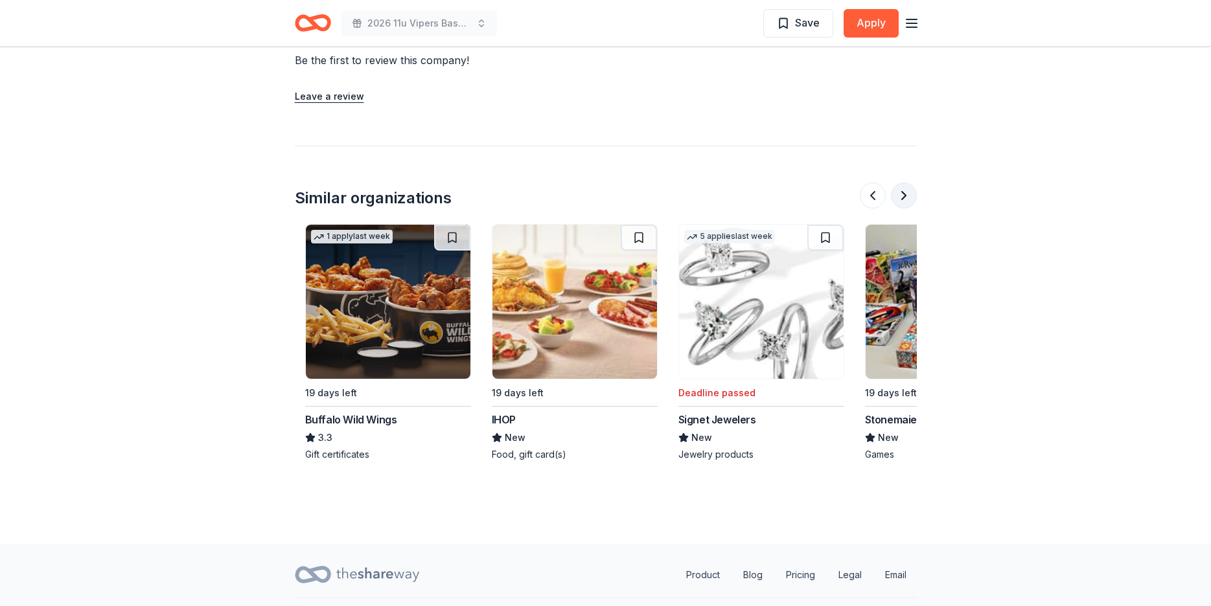
scroll to position [0, 560]
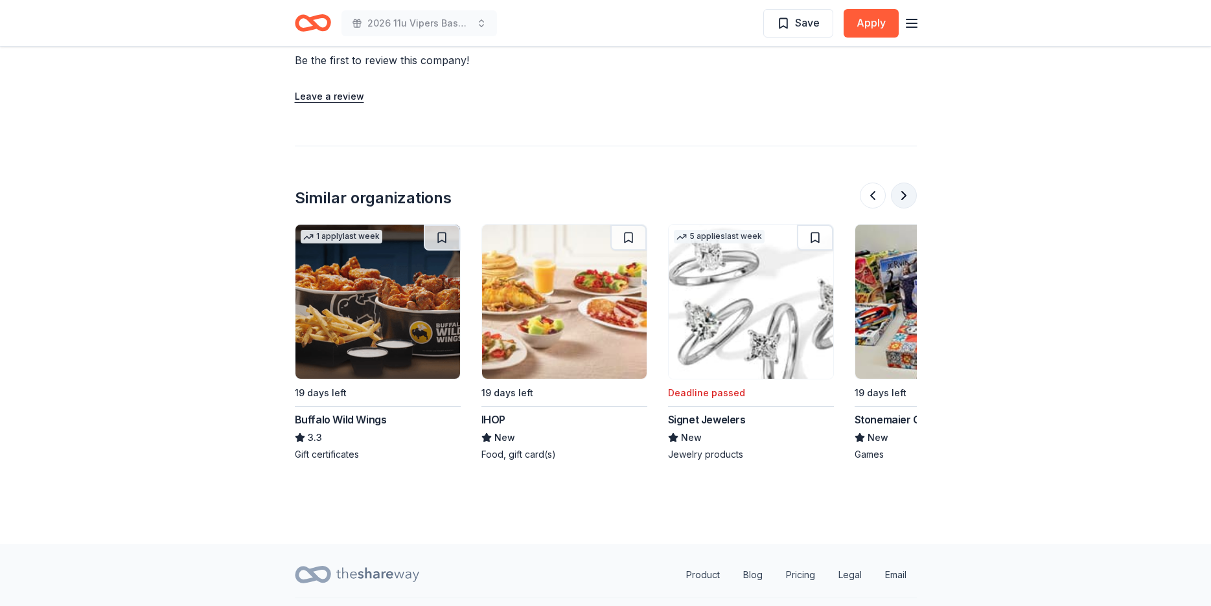
click at [907, 183] on button at bounding box center [904, 196] width 26 height 26
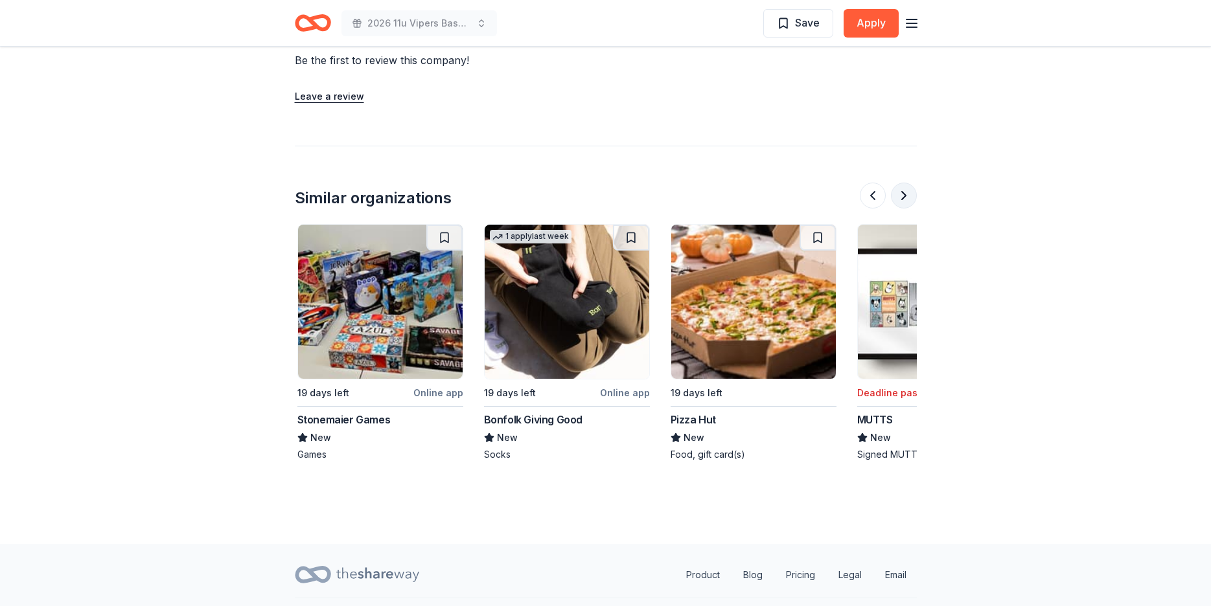
scroll to position [0, 1119]
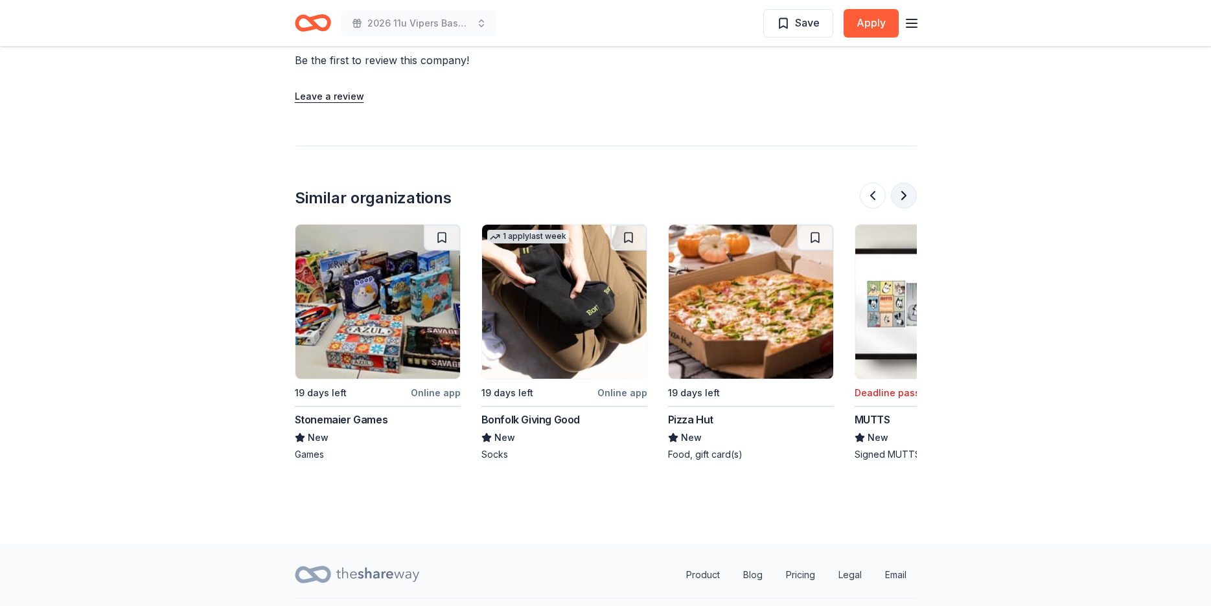
click at [900, 183] on button at bounding box center [904, 196] width 26 height 26
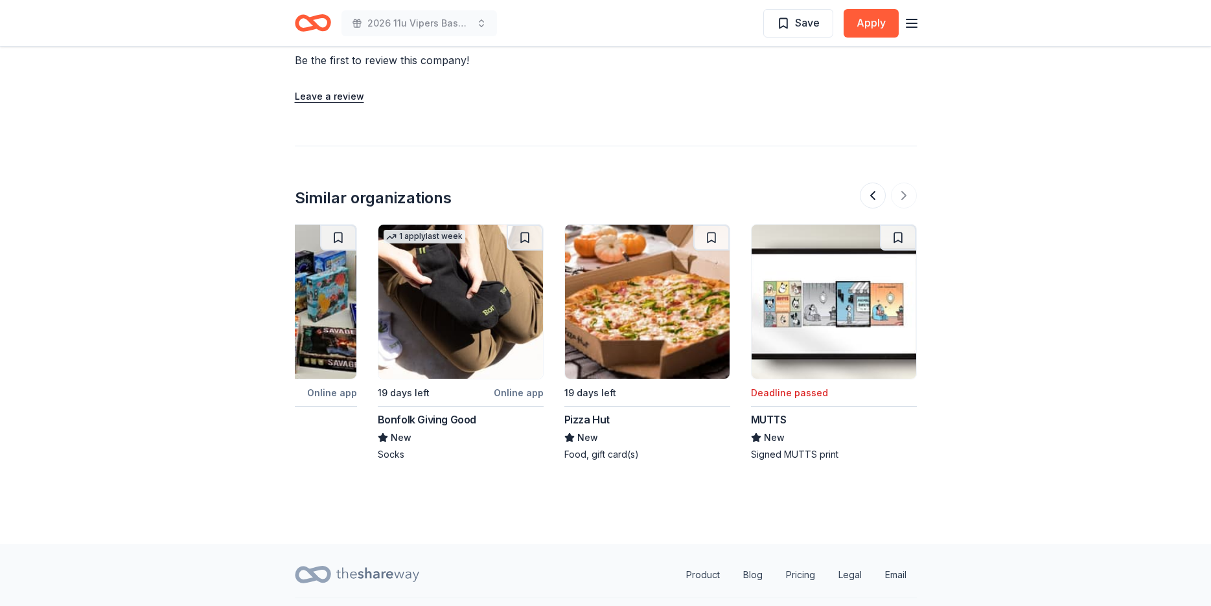
click at [901, 183] on div at bounding box center [888, 196] width 57 height 26
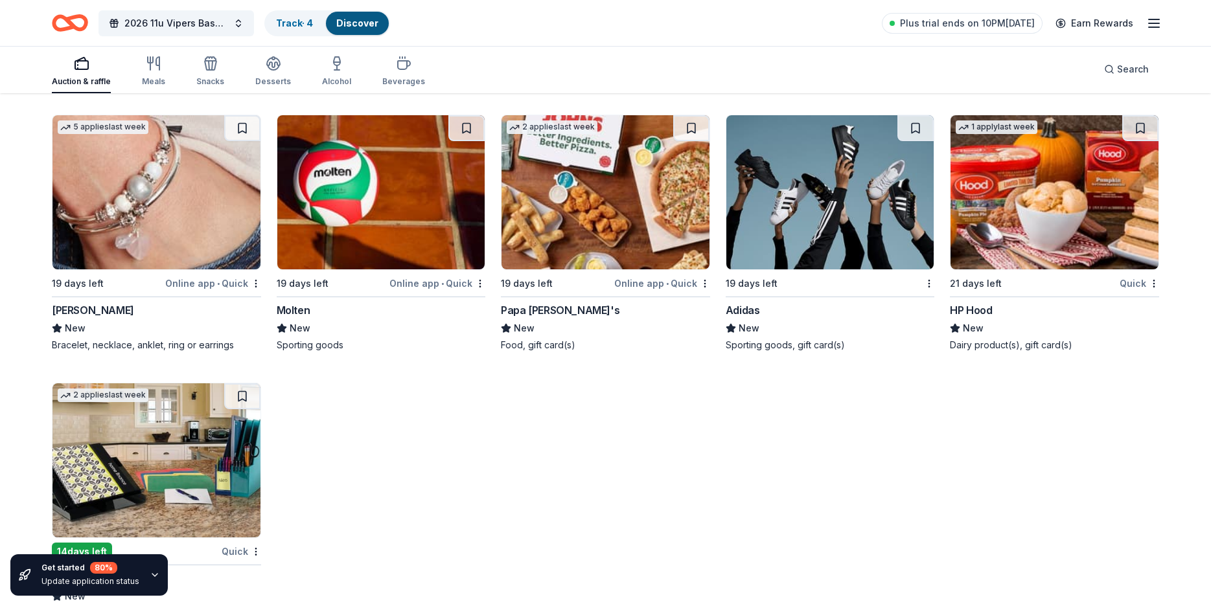
scroll to position [9005, 0]
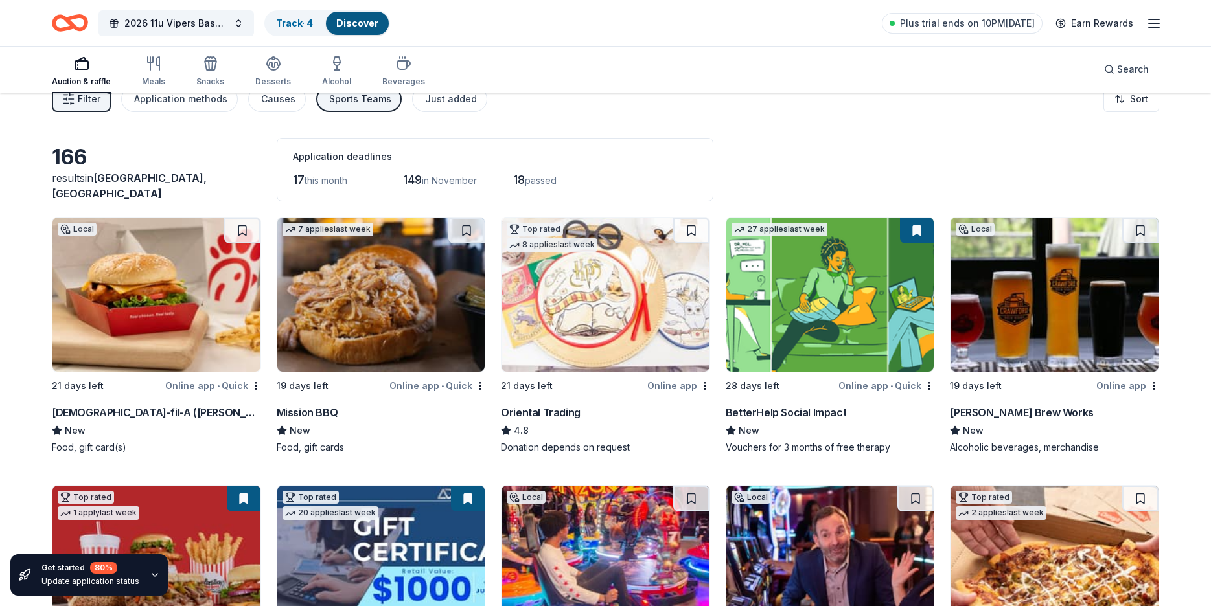
scroll to position [0, 0]
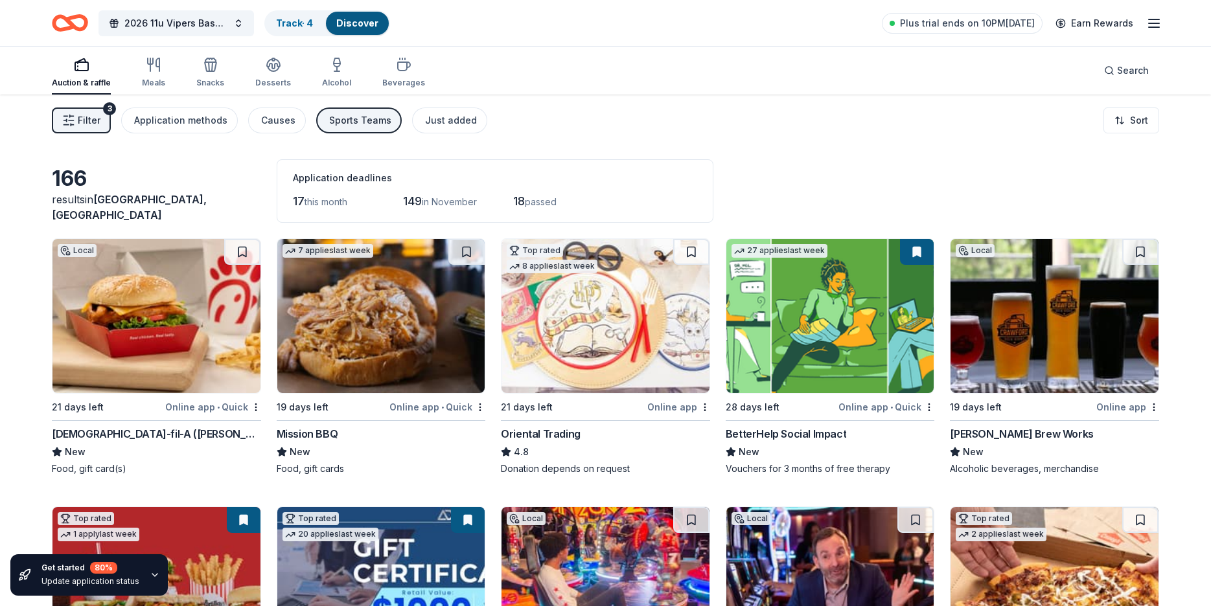
click at [360, 119] on div "Sports Teams" at bounding box center [360, 121] width 62 height 16
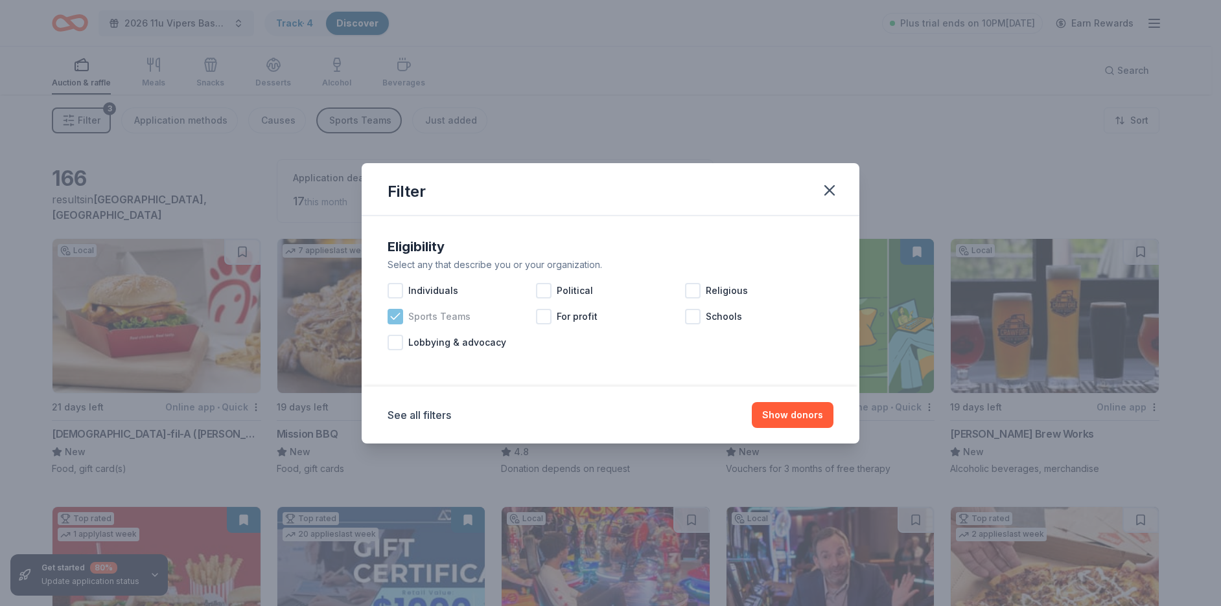
click at [453, 320] on span "Sports Teams" at bounding box center [439, 317] width 62 height 16
click at [781, 420] on button "Show 177 donors" at bounding box center [784, 415] width 97 height 26
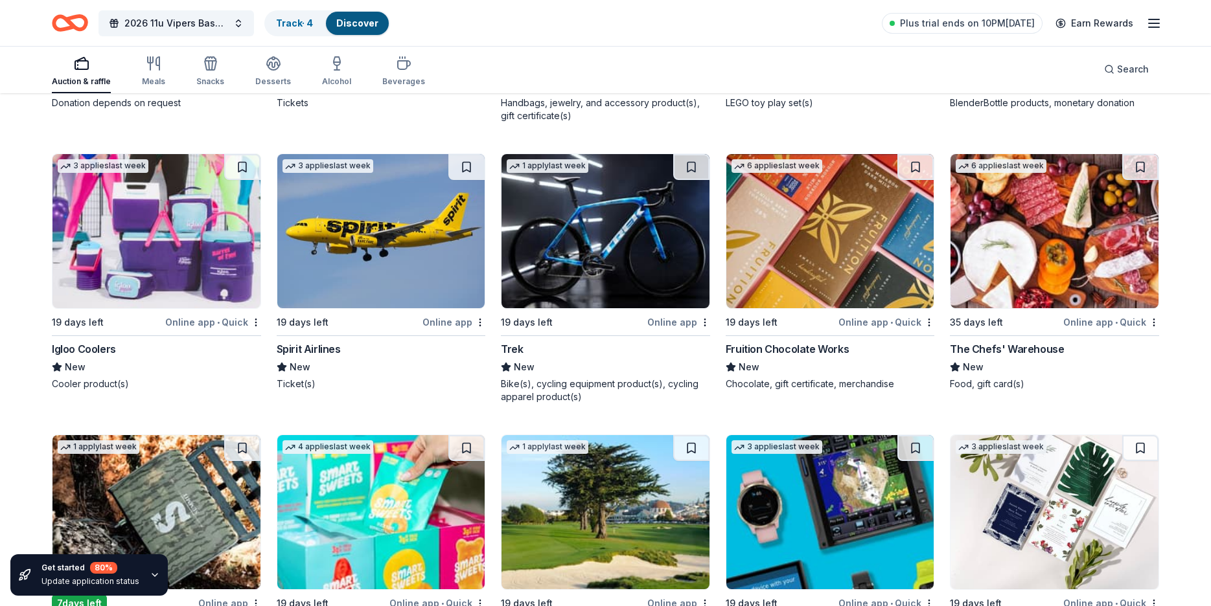
scroll to position [7971, 0]
